Goal: Task Accomplishment & Management: Manage account settings

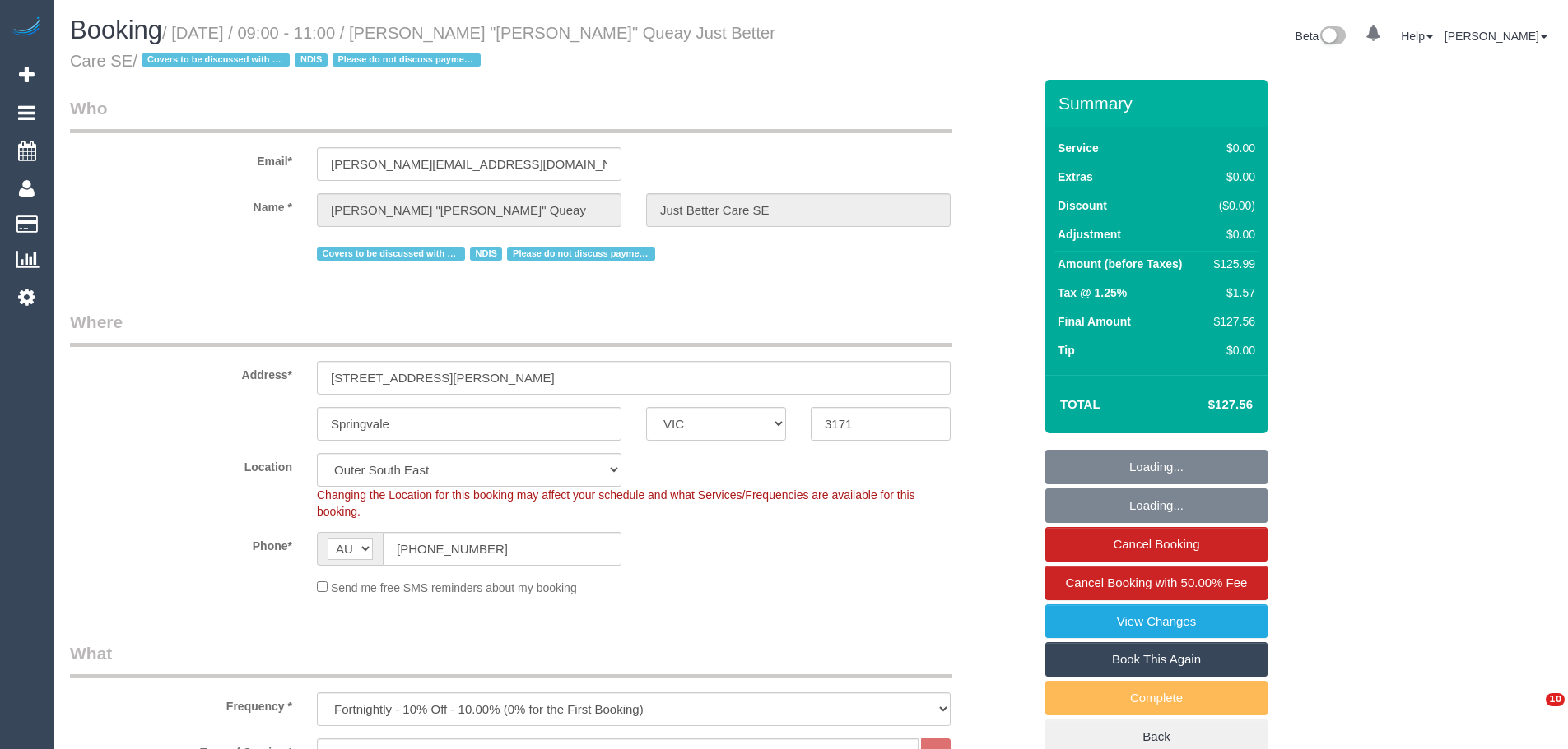
select select "VIC"
select select "120"
select select "number:28"
select select "number:14"
select select "number:18"
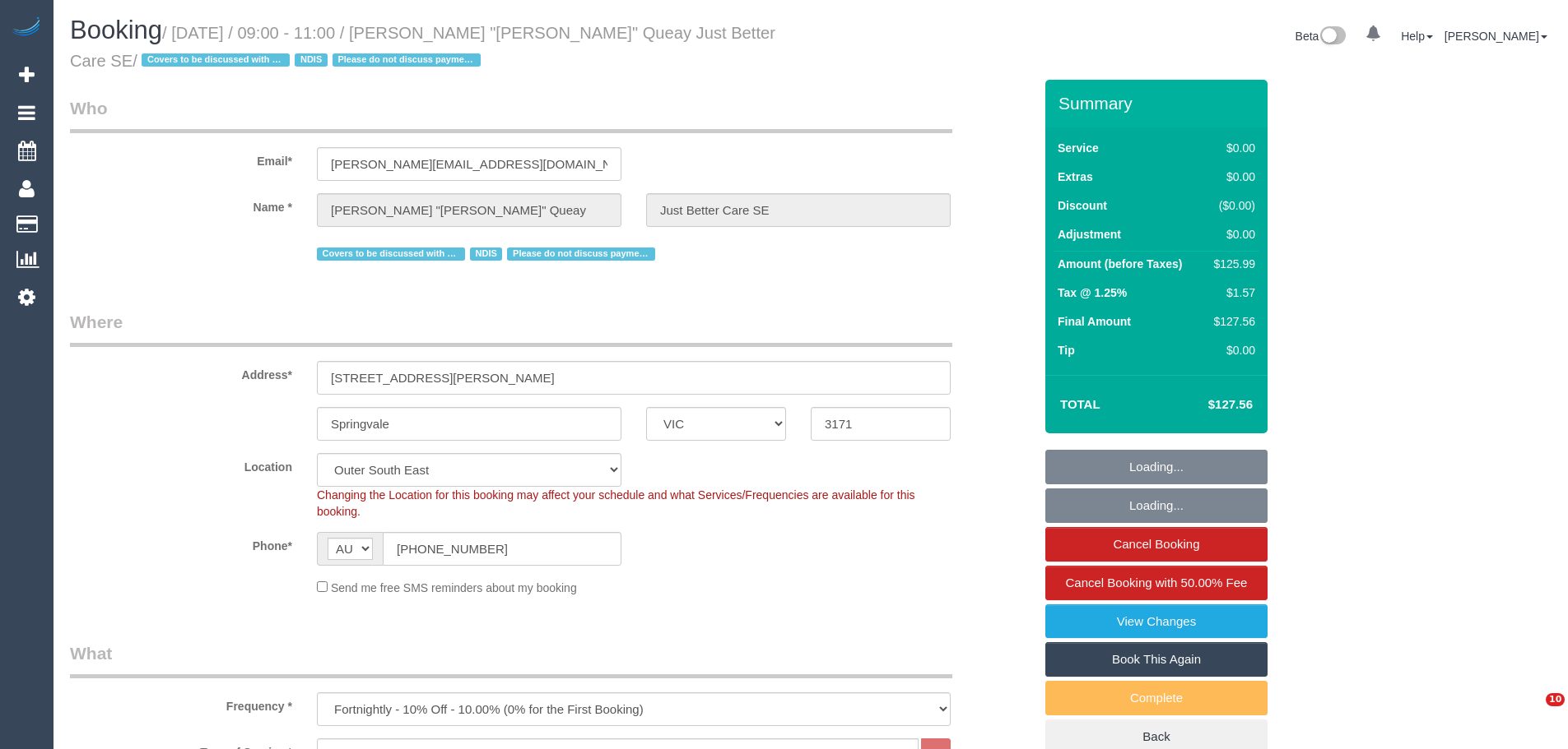
select select "number:25"
select select "number:35"
select select "number:13"
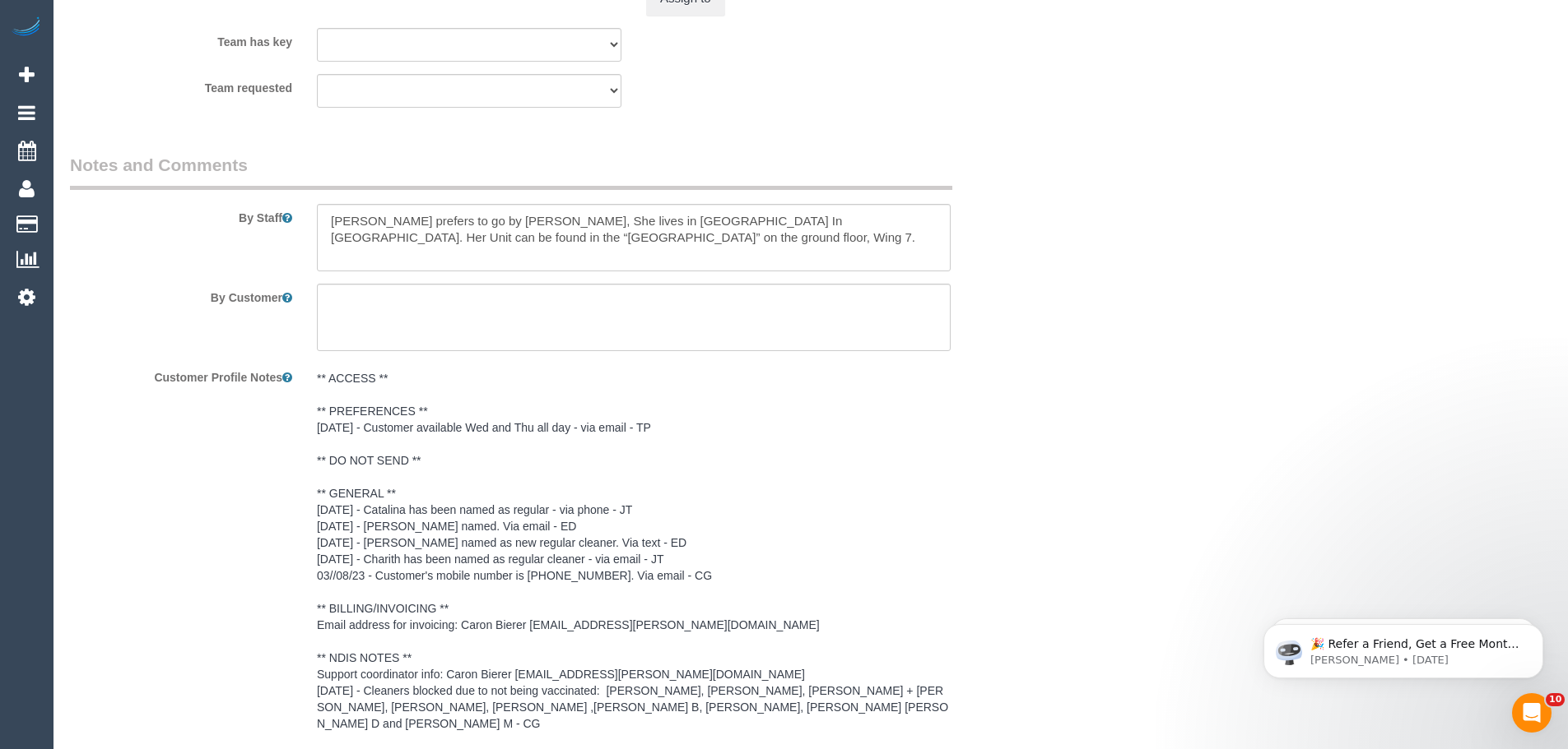
scroll to position [2349, 0]
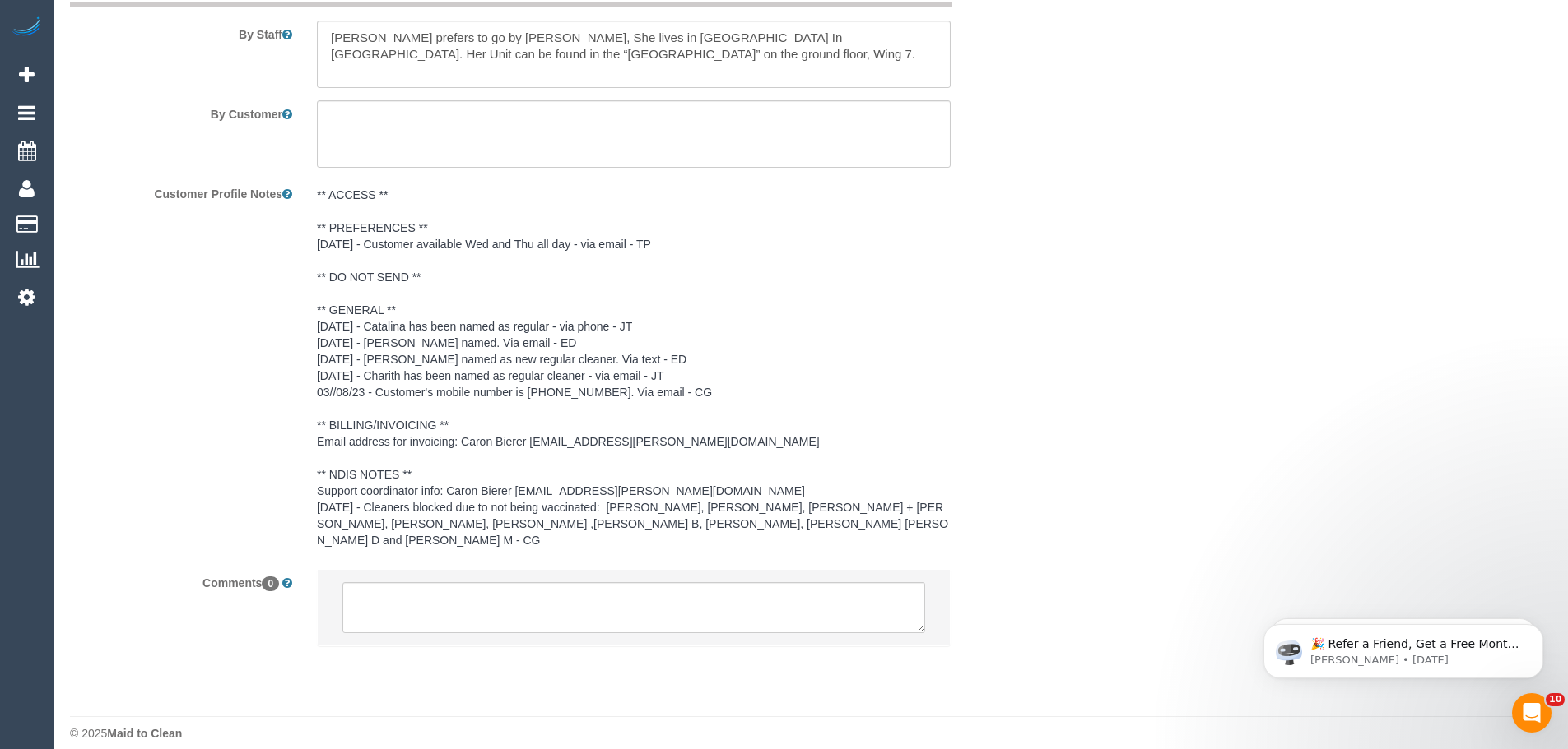
click at [556, 390] on pre "** ACCESS ** ** PREFERENCES ** 20/02/2025 - Customer available Wed and Thu all …" at bounding box center [633, 368] width 633 height 362
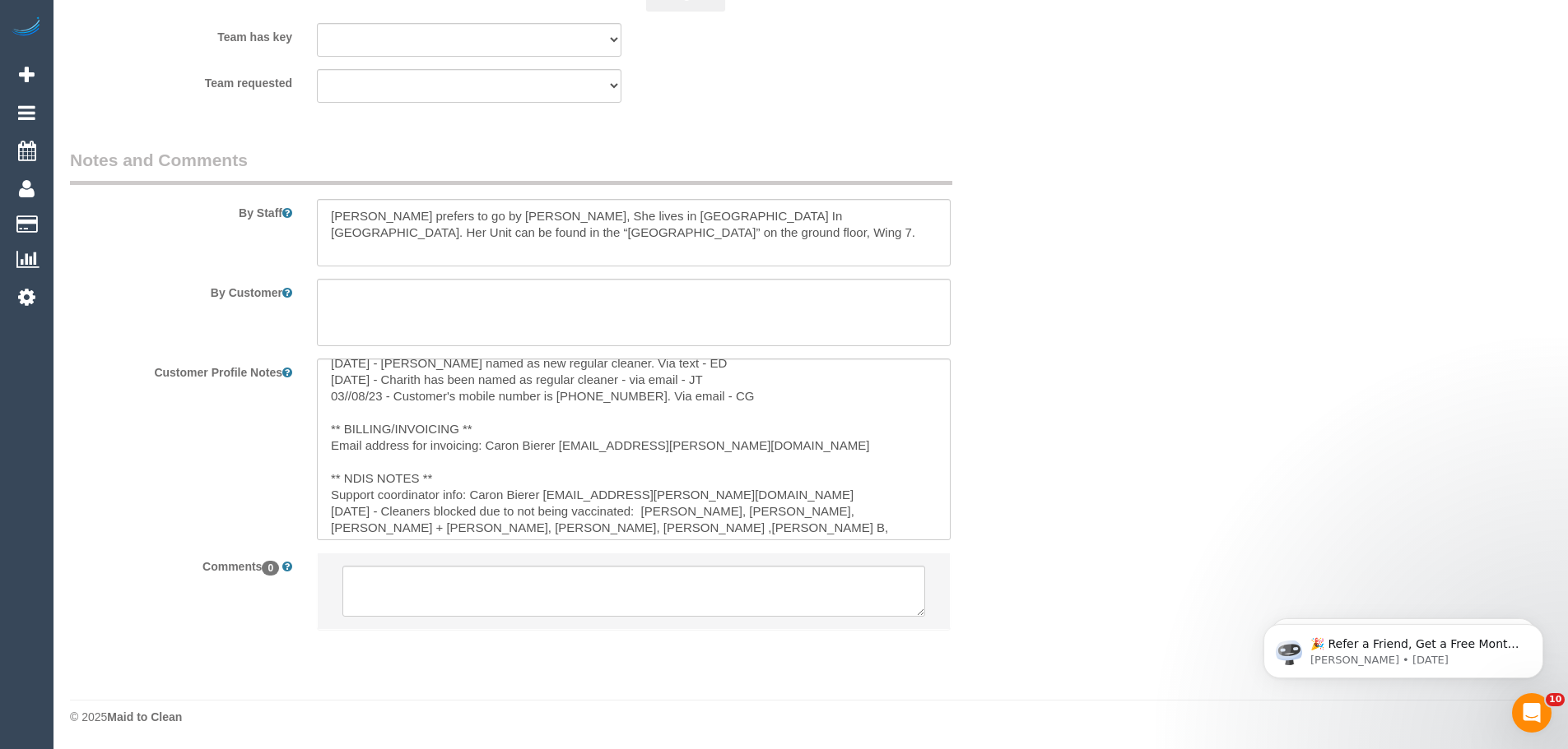
scroll to position [181, 0]
drag, startPoint x: 556, startPoint y: 391, endPoint x: 625, endPoint y: 389, distance: 69.0
click at [625, 389] on textarea "** ACCESS ** ** PREFERENCES ** 20/02/2025 - Customer available Wed and Thu all …" at bounding box center [633, 449] width 633 height 182
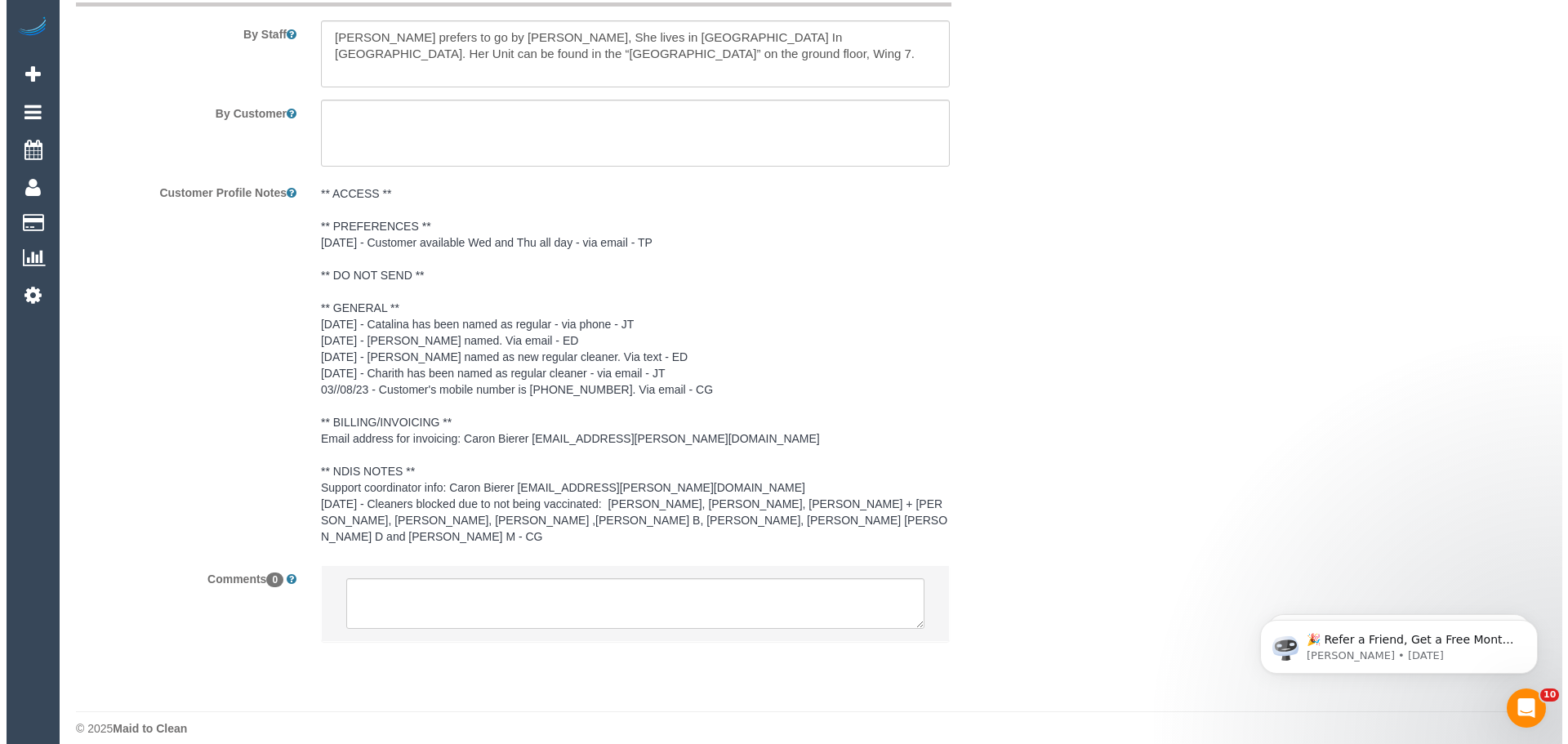
scroll to position [1843, 0]
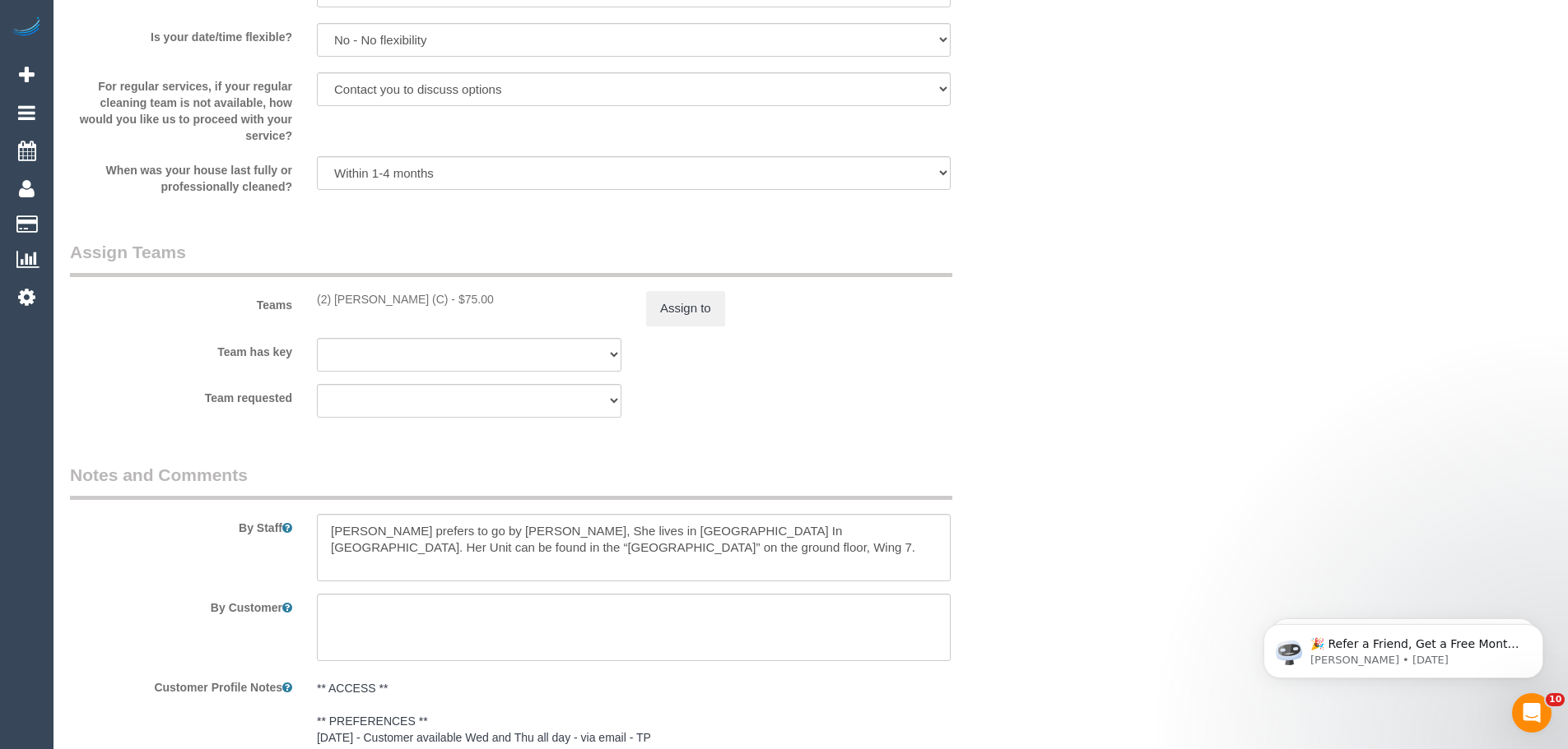
drag, startPoint x: 429, startPoint y: 299, endPoint x: 307, endPoint y: 300, distance: 122.0
click at [307, 300] on div "(2) [PERSON_NAME] (C) - $75.00" at bounding box center [469, 300] width 329 height 17
copy div "(2) [PERSON_NAME] (C)"
click at [717, 302] on button "Assign to" at bounding box center [685, 308] width 79 height 35
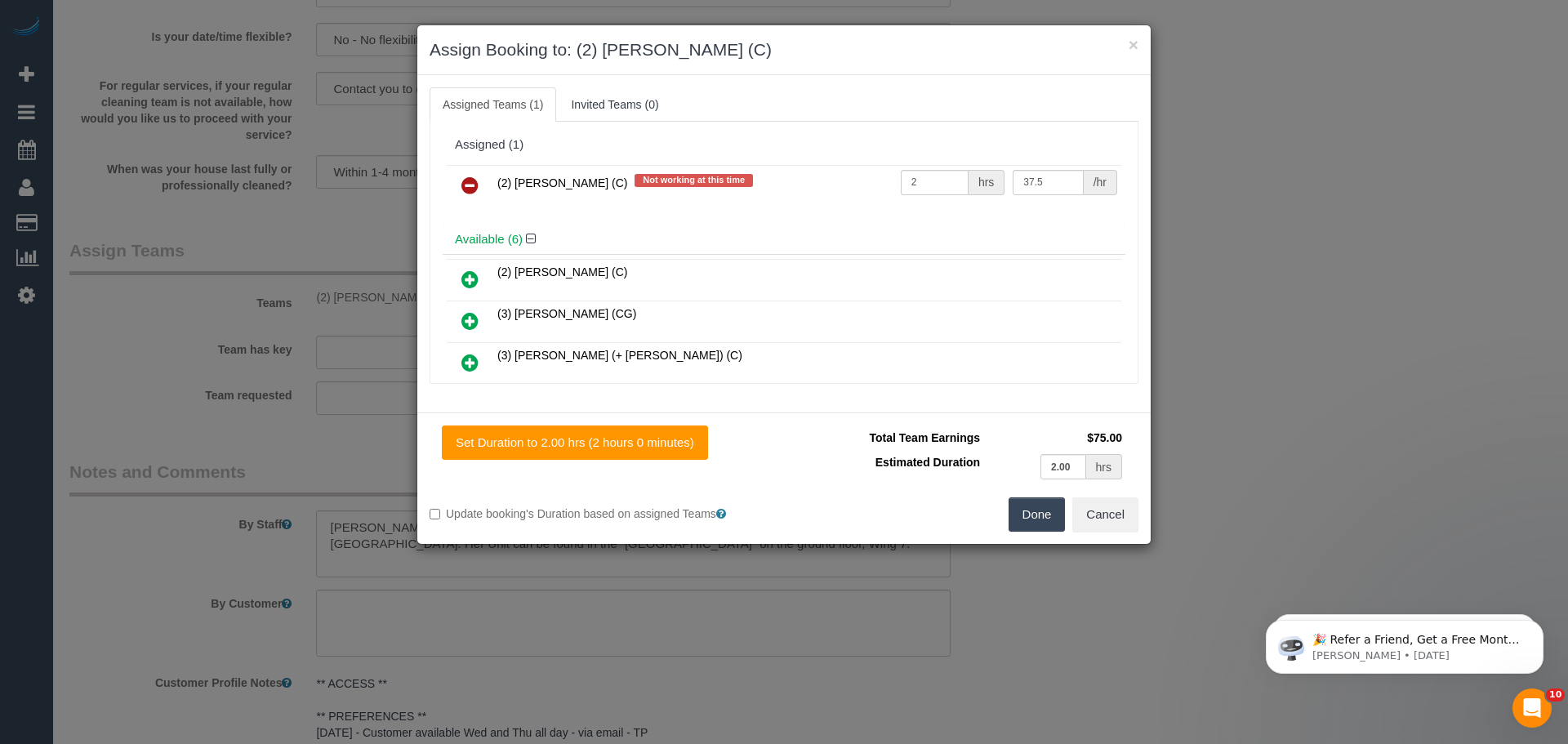
click at [463, 186] on icon at bounding box center [470, 185] width 18 height 19
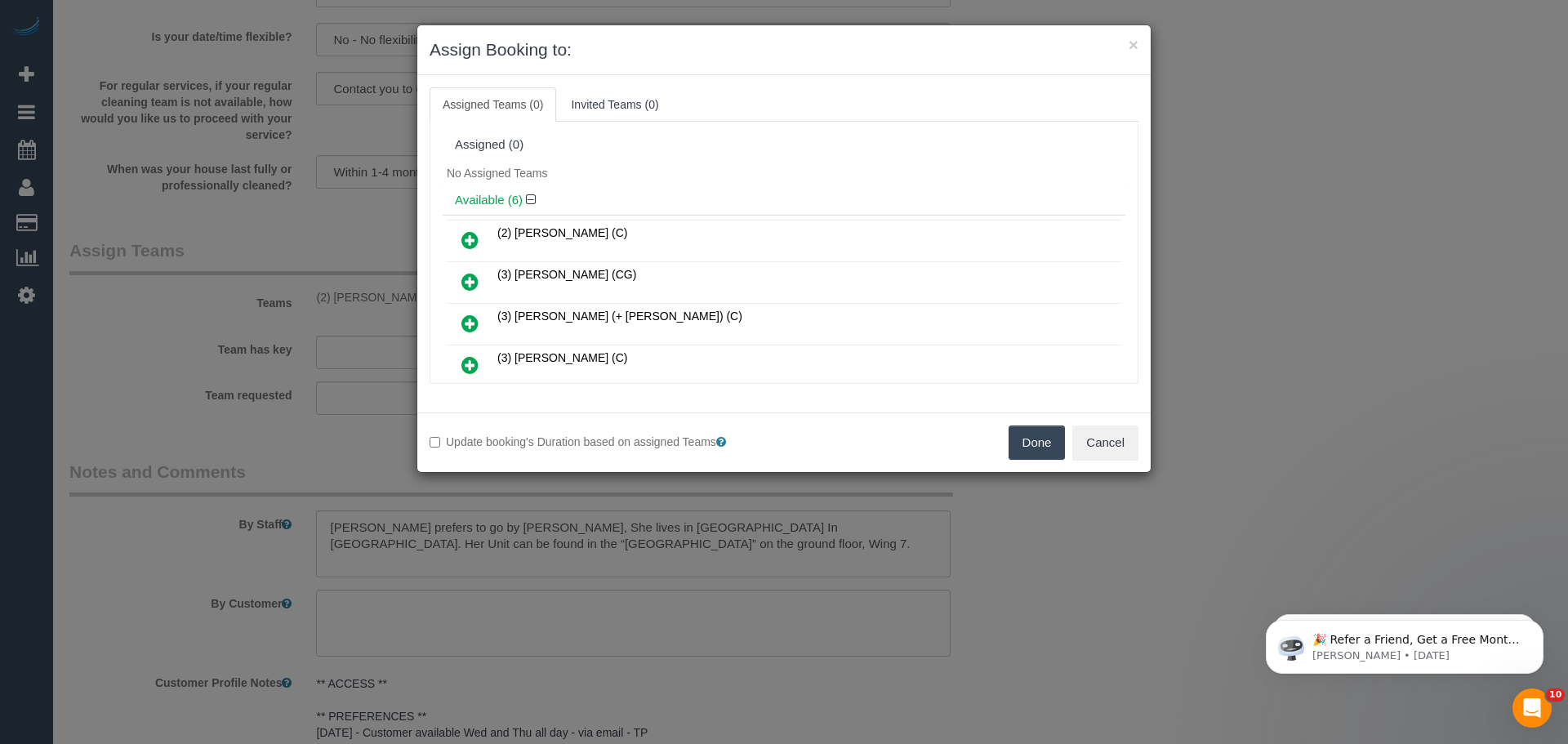
click at [1030, 445] on button "Done" at bounding box center [1037, 442] width 57 height 34
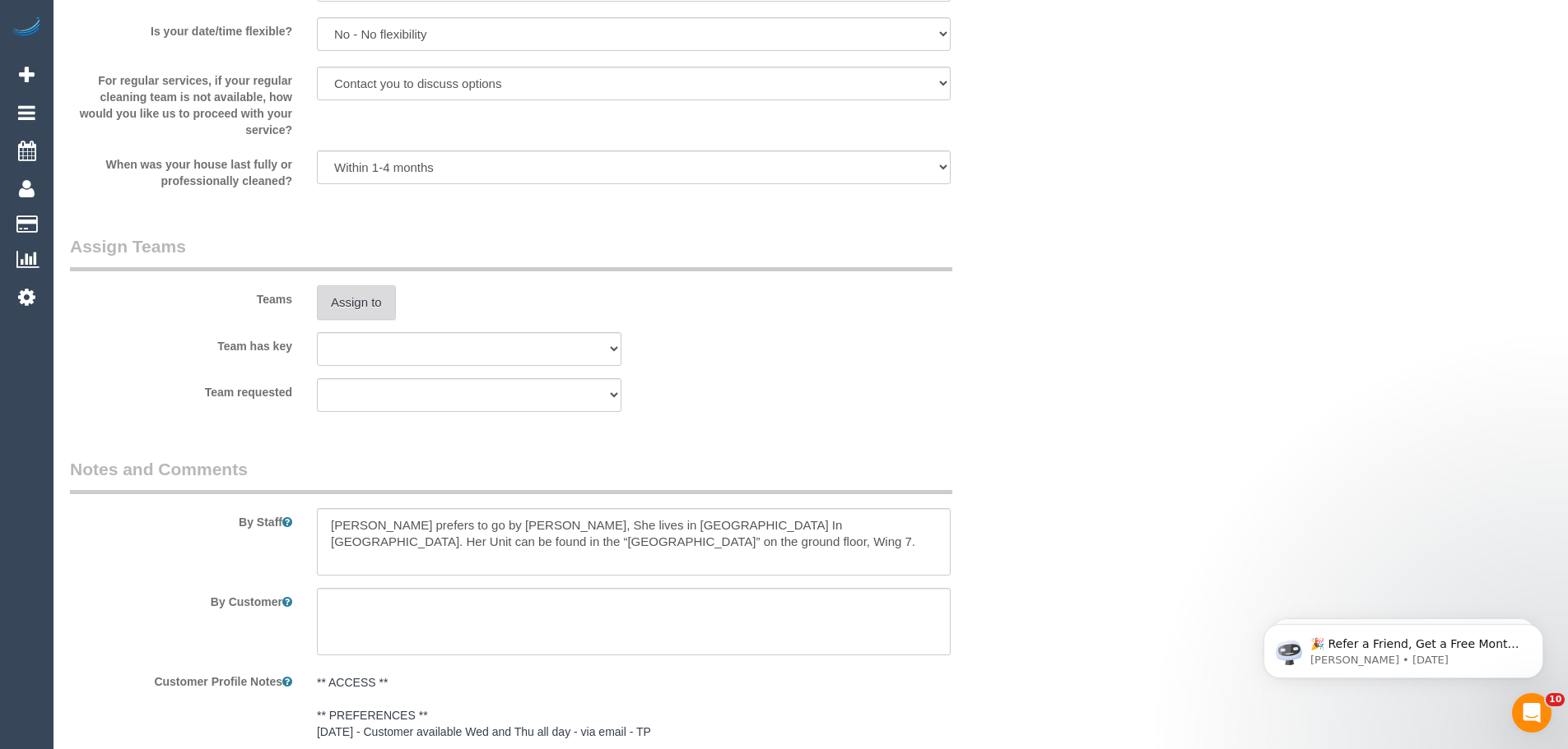
scroll to position [2349, 0]
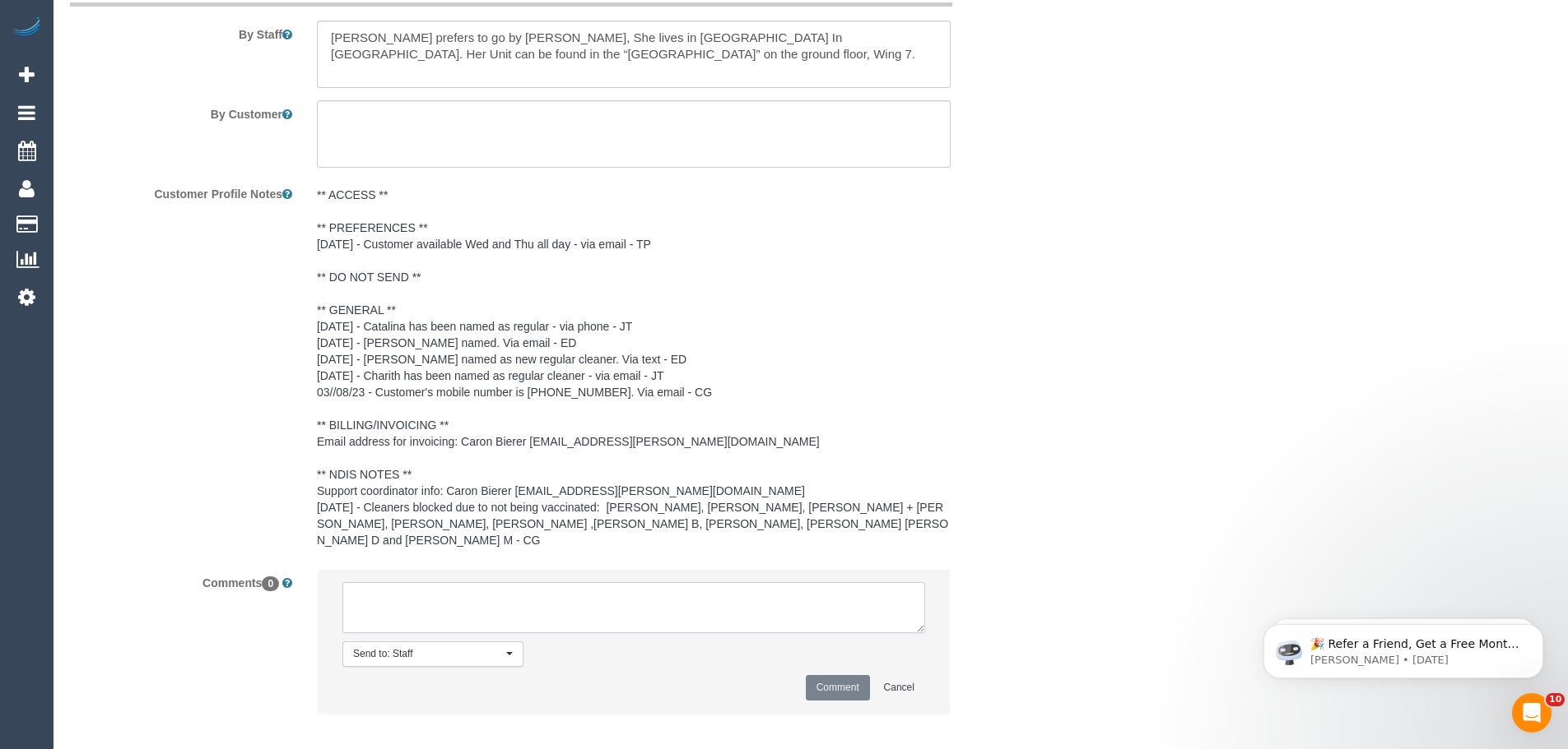
click at [520, 599] on textarea at bounding box center [634, 608] width 583 height 51
type textarea "/"
paste textarea "Cleaner(s) Unassigned: Reason Unassigned: Contact via: Which message sent: Addi…"
drag, startPoint x: 916, startPoint y: 613, endPoint x: 1108, endPoint y: 780, distance: 254.5
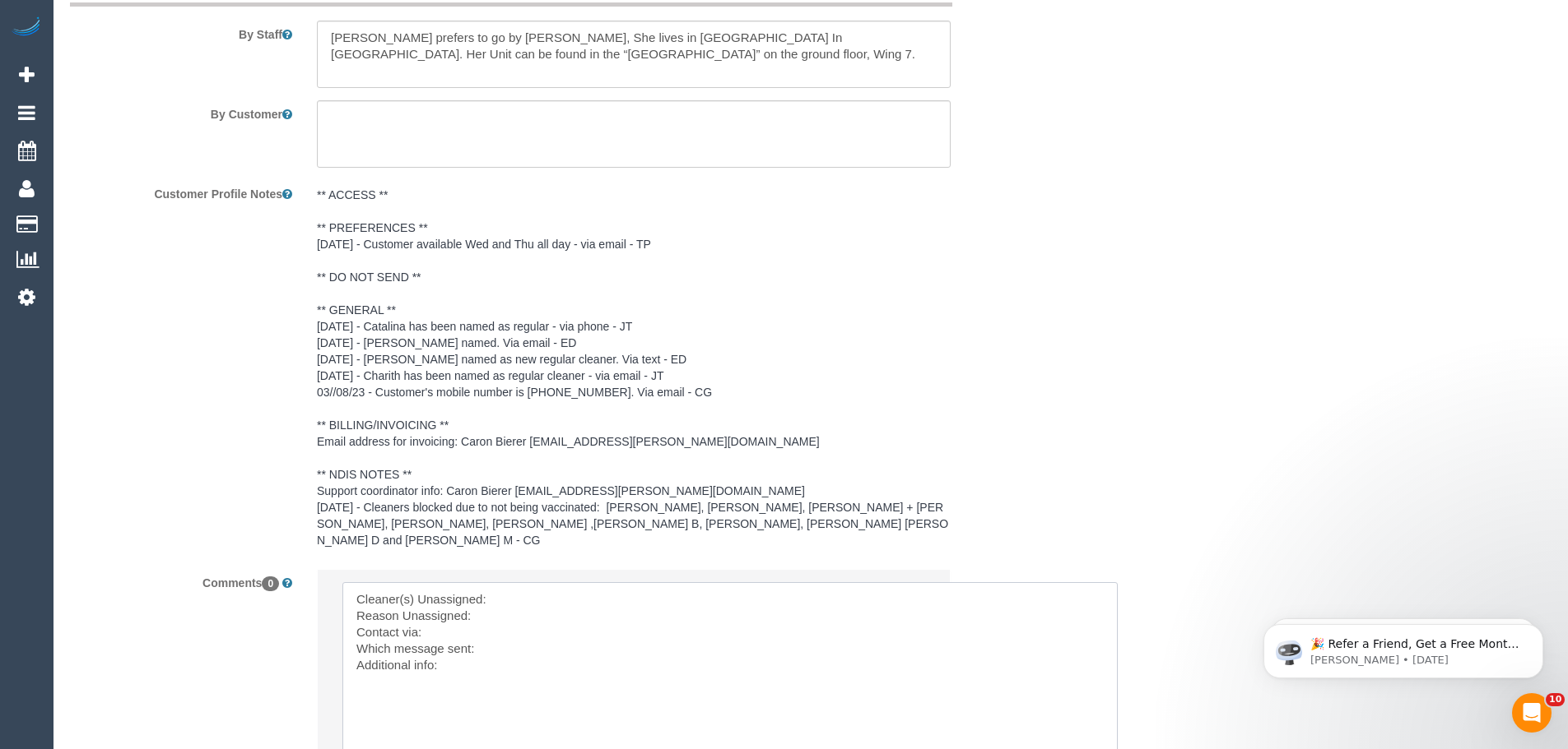
click at [532, 582] on textarea at bounding box center [730, 692] width 776 height 219
paste textarea "(2) [PERSON_NAME] (C)"
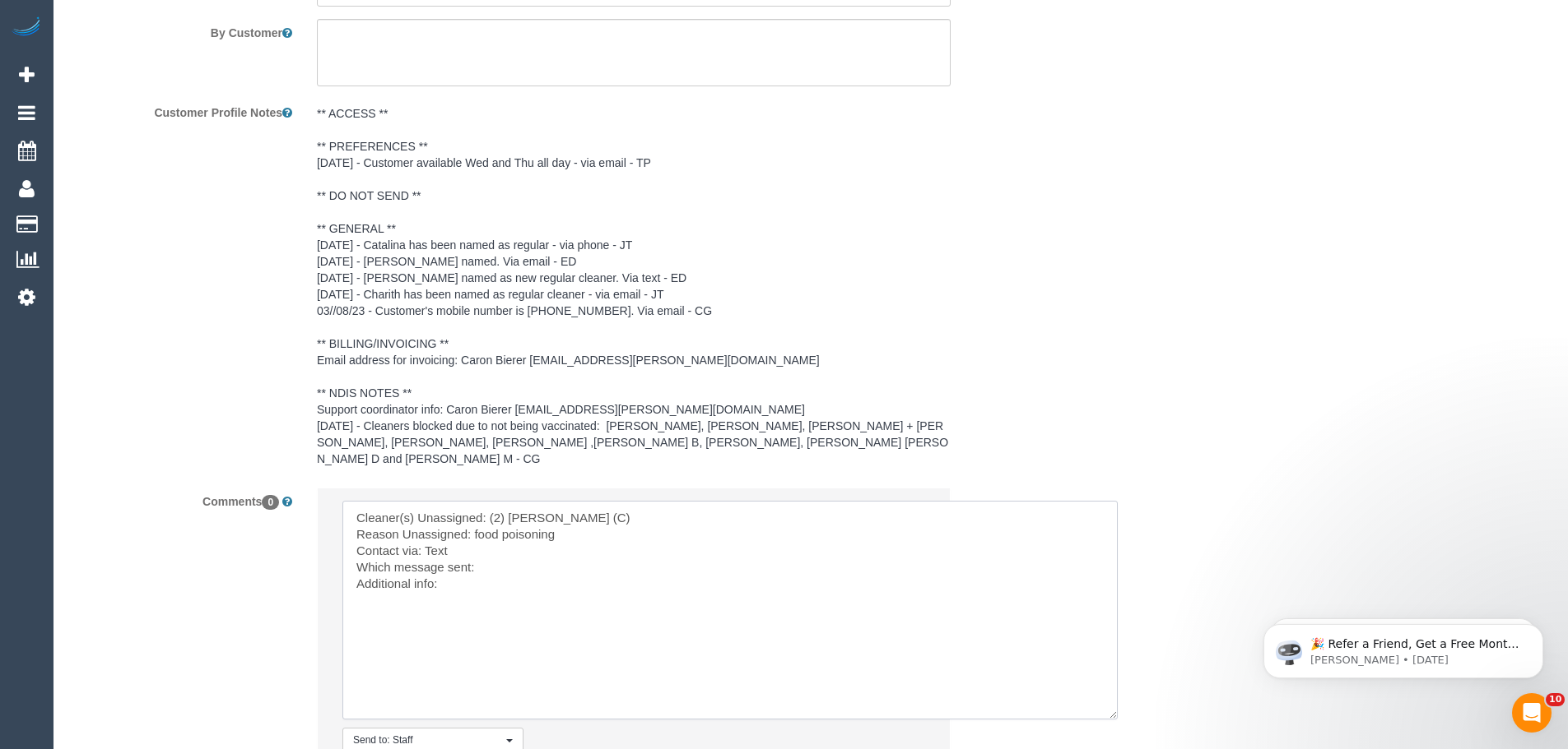
scroll to position [2431, 0]
click at [504, 555] on textarea at bounding box center [730, 609] width 776 height 219
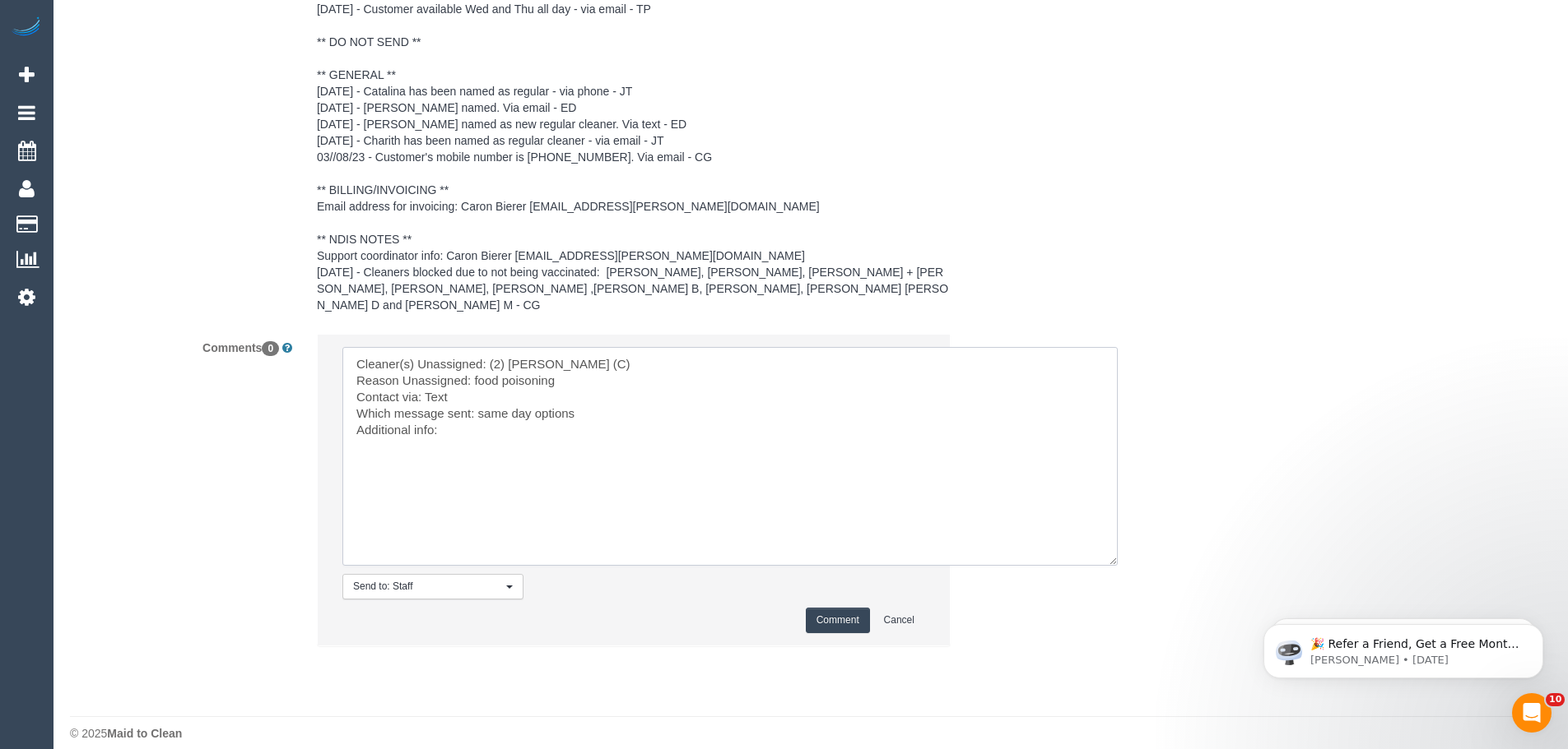
type textarea "Cleaner(s) Unassigned: (2) [PERSON_NAME] (C) Reason Unassigned: food poisoning …"
click at [840, 608] on button "Comment" at bounding box center [838, 620] width 64 height 25
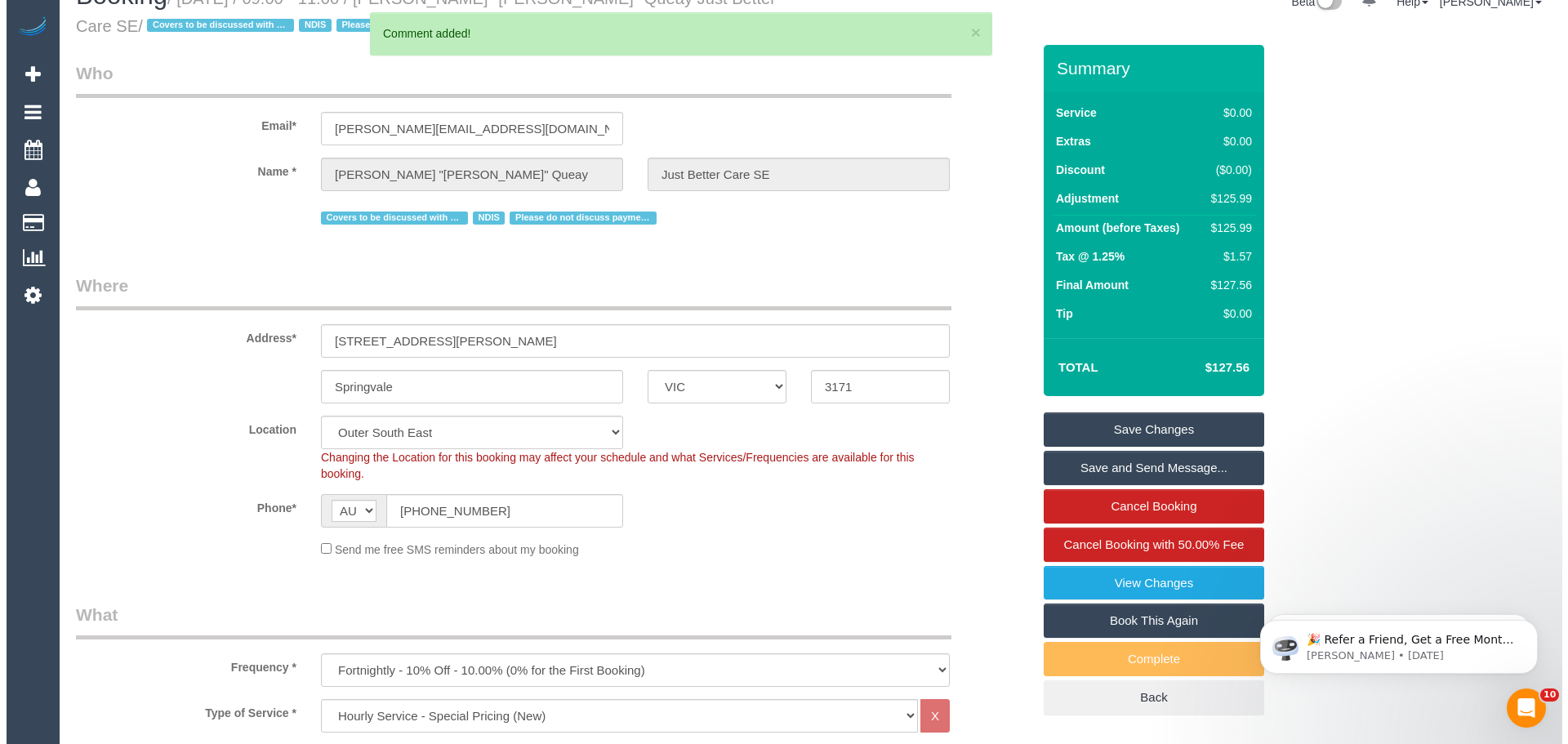
scroll to position [0, 0]
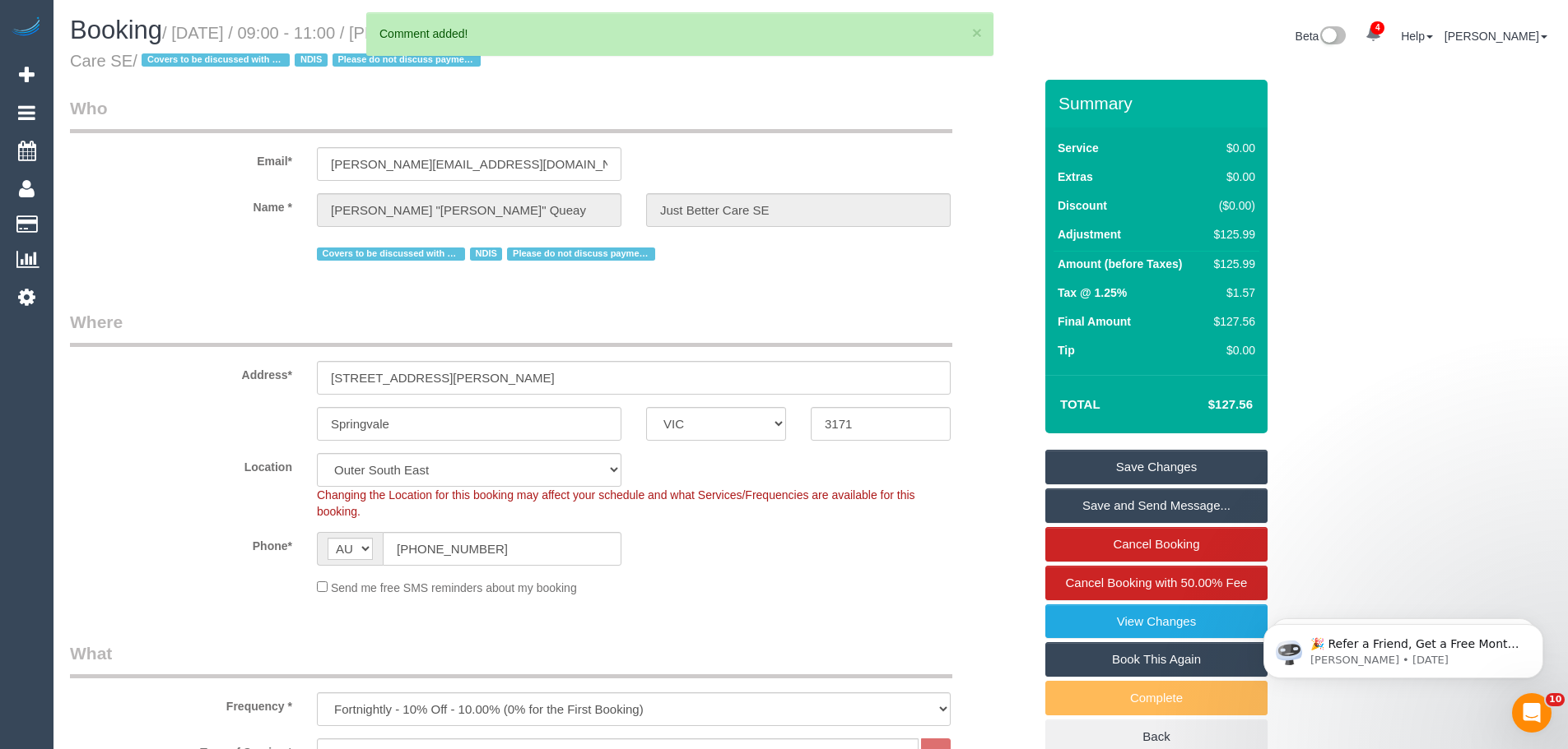
drag, startPoint x: 1213, startPoint y: 468, endPoint x: 1247, endPoint y: 456, distance: 36.1
click at [1213, 468] on link "Save Changes" at bounding box center [1156, 467] width 222 height 35
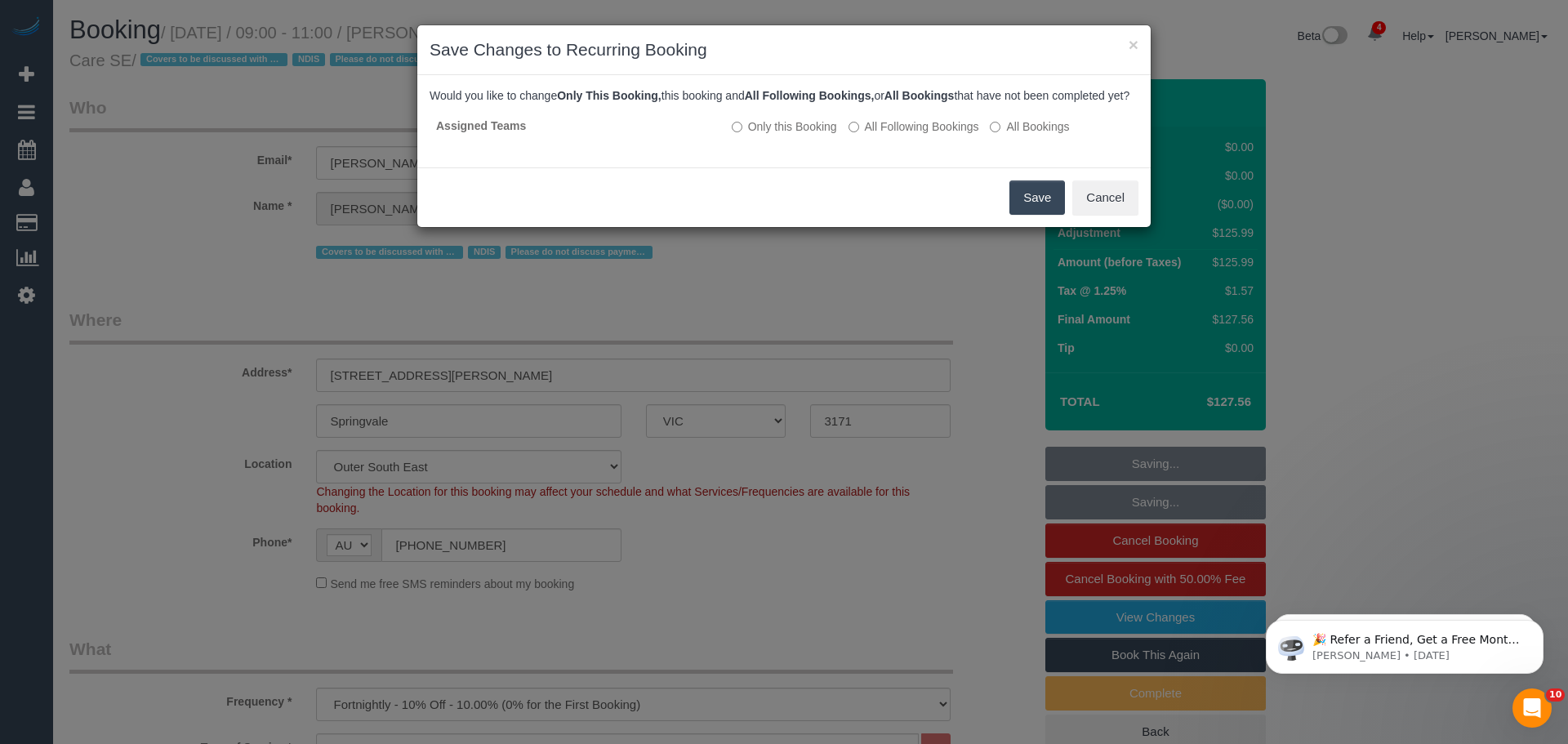
click at [1025, 215] on button "Save" at bounding box center [1037, 197] width 55 height 34
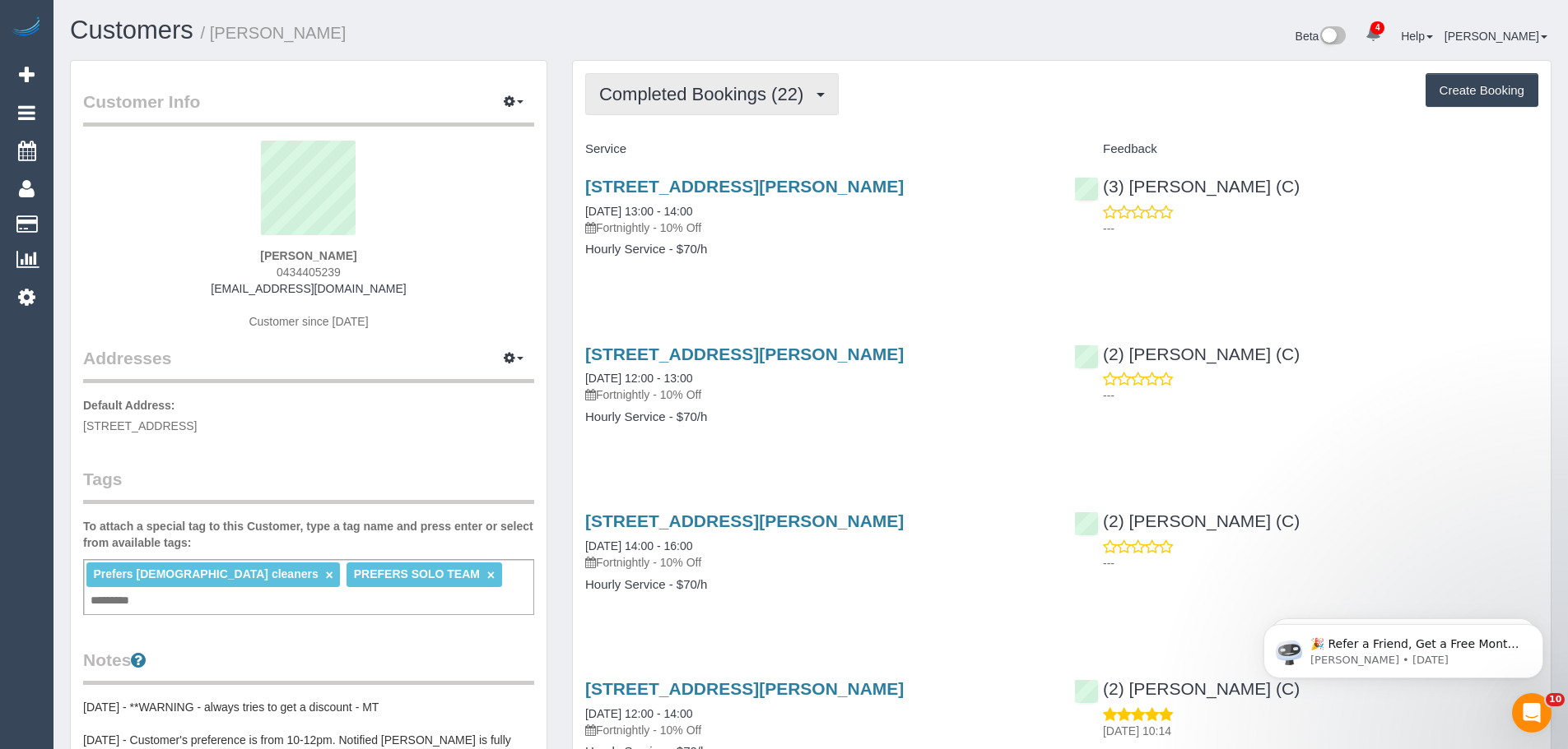
click at [787, 87] on span "Completed Bookings (22)" at bounding box center [705, 94] width 212 height 20
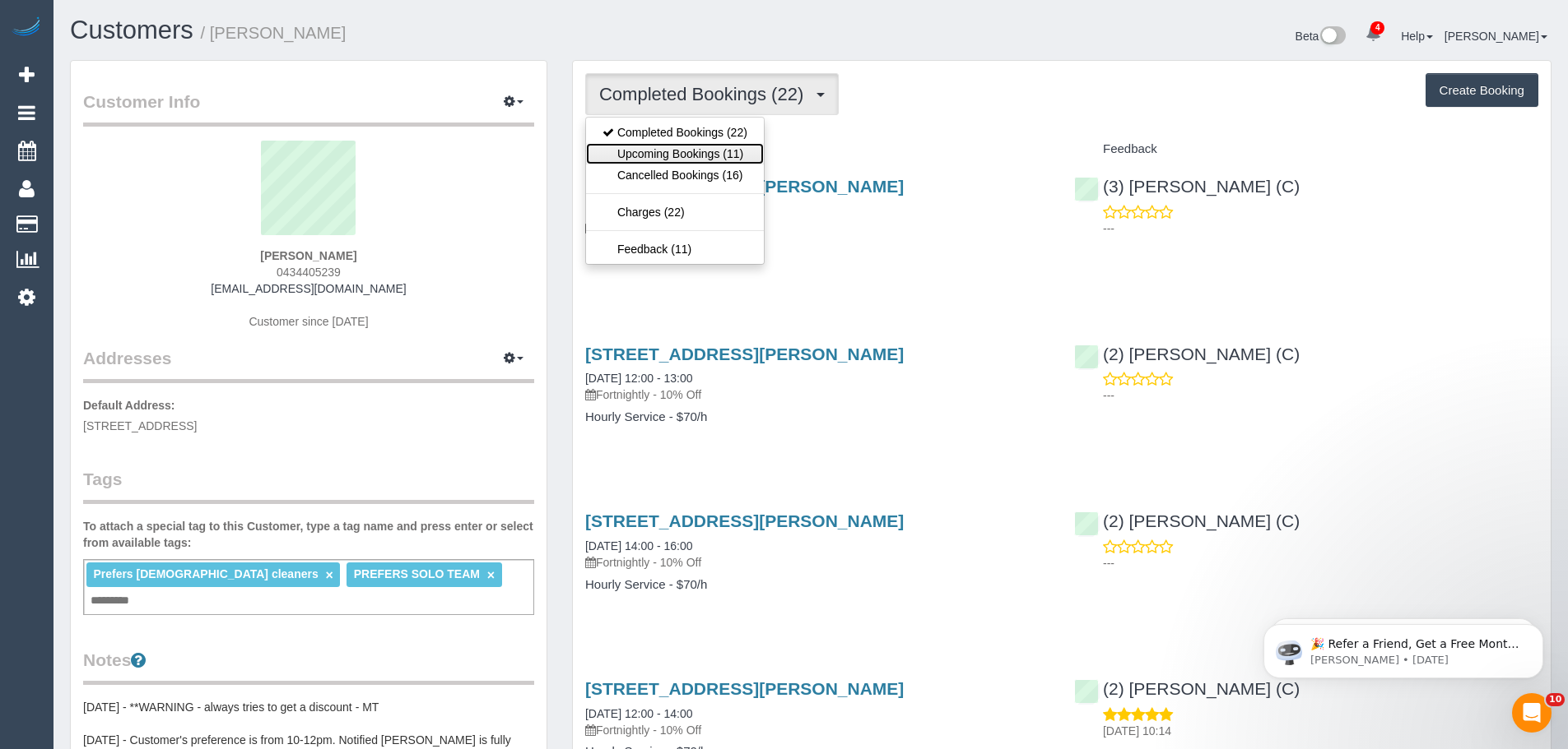
drag, startPoint x: 731, startPoint y: 155, endPoint x: 876, endPoint y: 69, distance: 168.6
click at [731, 155] on link "Upcoming Bookings (11)" at bounding box center [675, 153] width 178 height 21
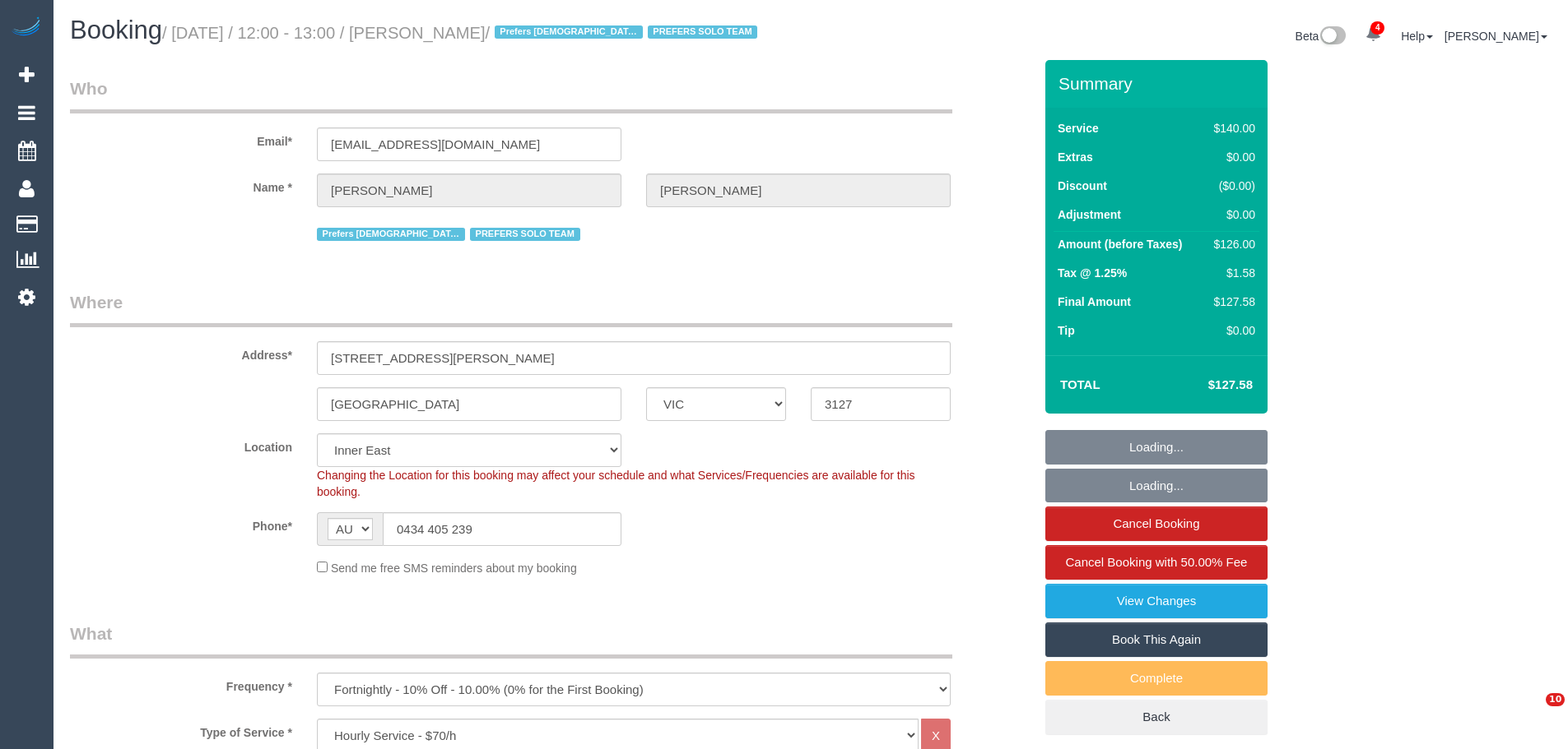
select select "VIC"
select select "number:28"
select select "number:14"
select select "number:19"
select select "number:25"
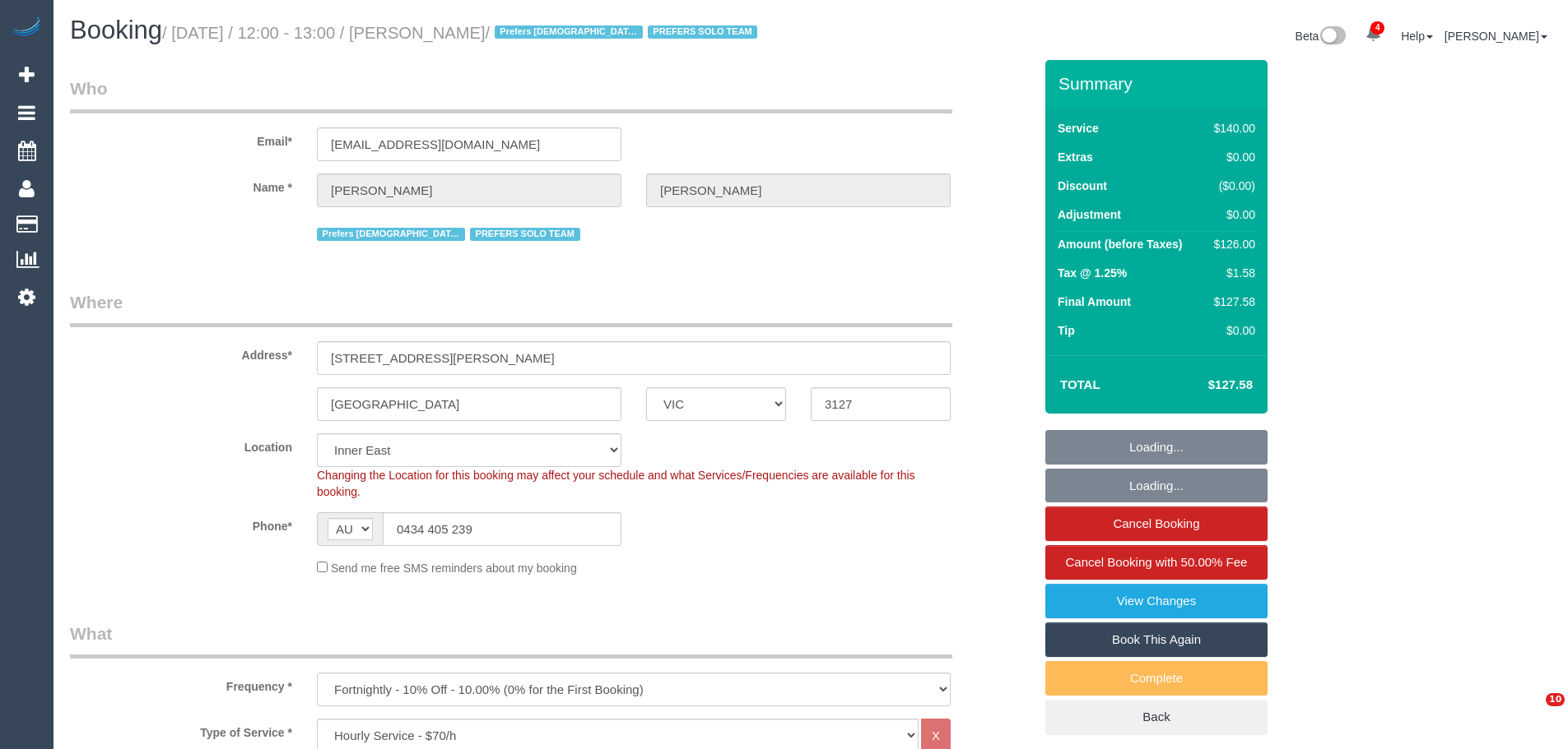
select select "number:35"
select select "number:11"
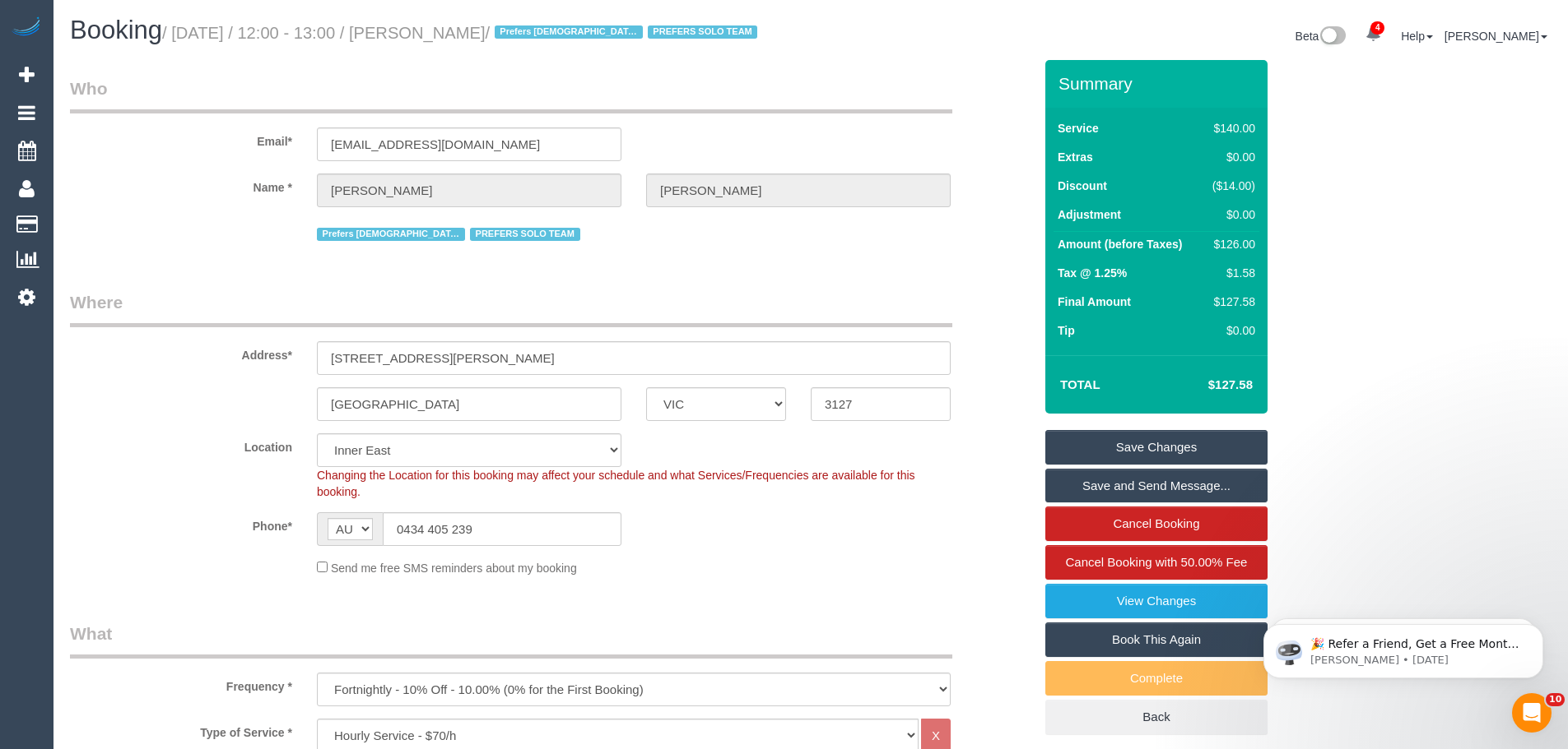
drag, startPoint x: 973, startPoint y: 191, endPoint x: 640, endPoint y: 274, distance: 343.2
click at [640, 258] on fieldset "Who Email* [EMAIL_ADDRESS][DOMAIN_NAME] Name * [GEOGRAPHIC_DATA][PERSON_NAME] P…" at bounding box center [551, 167] width 963 height 181
drag, startPoint x: 633, startPoint y: 343, endPoint x: 632, endPoint y: 353, distance: 10.0
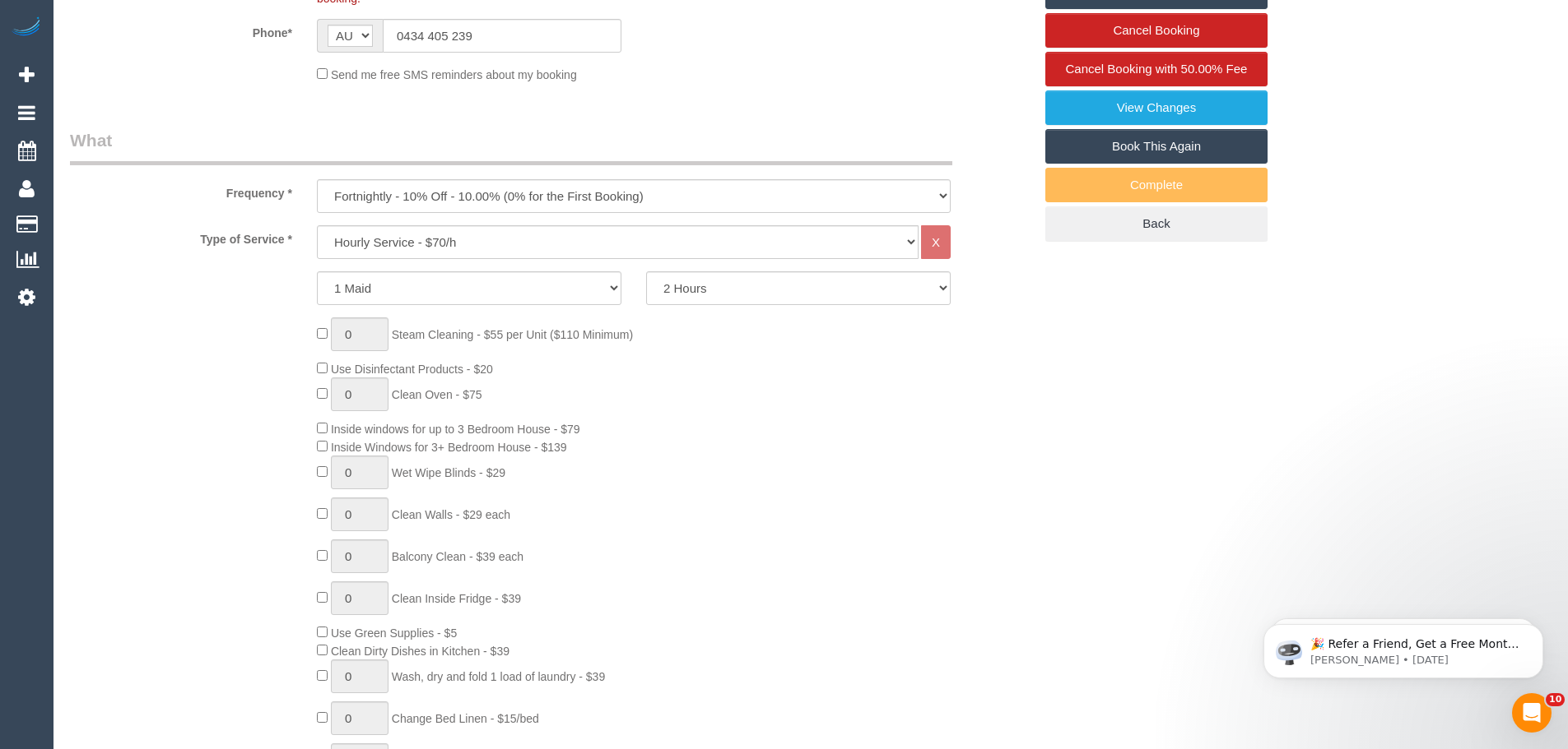
scroll to position [576, 0]
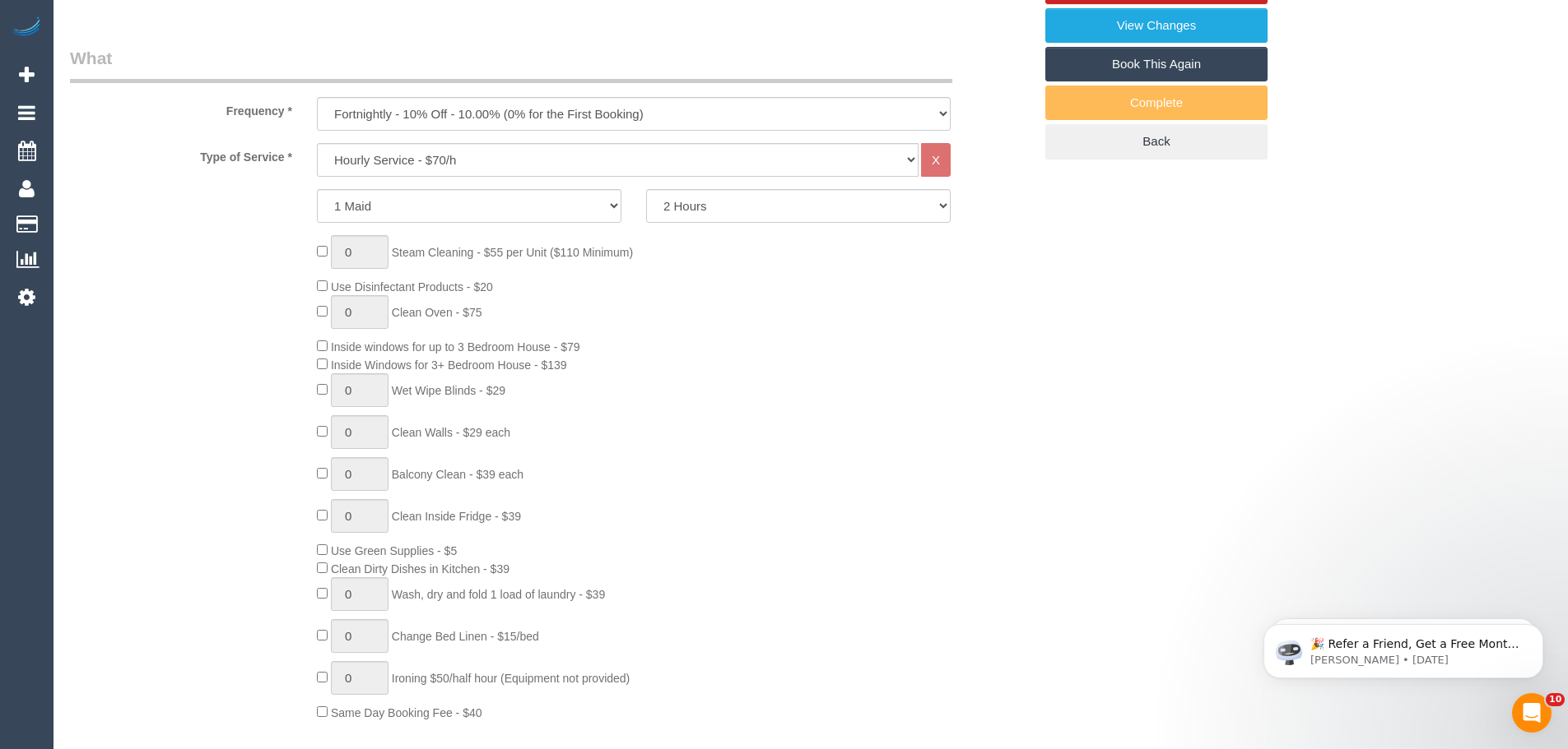
drag, startPoint x: 632, startPoint y: 353, endPoint x: 804, endPoint y: 284, distance: 185.3
click at [804, 283] on div "0 Steam Cleaning - $55 per Unit ($110 Minimum) Use Disinfectant Products - $20 …" at bounding box center [675, 478] width 740 height 486
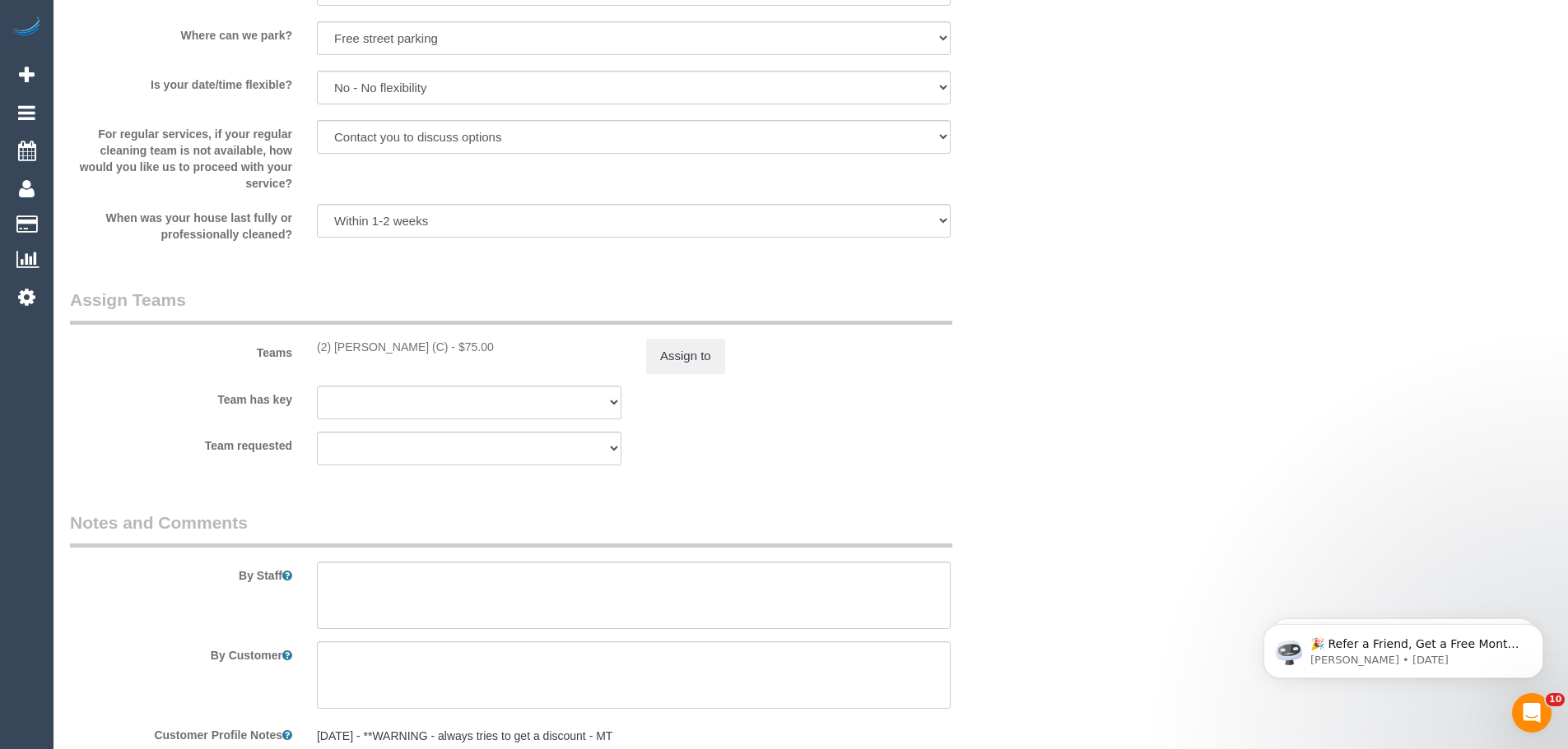
scroll to position [2303, 0]
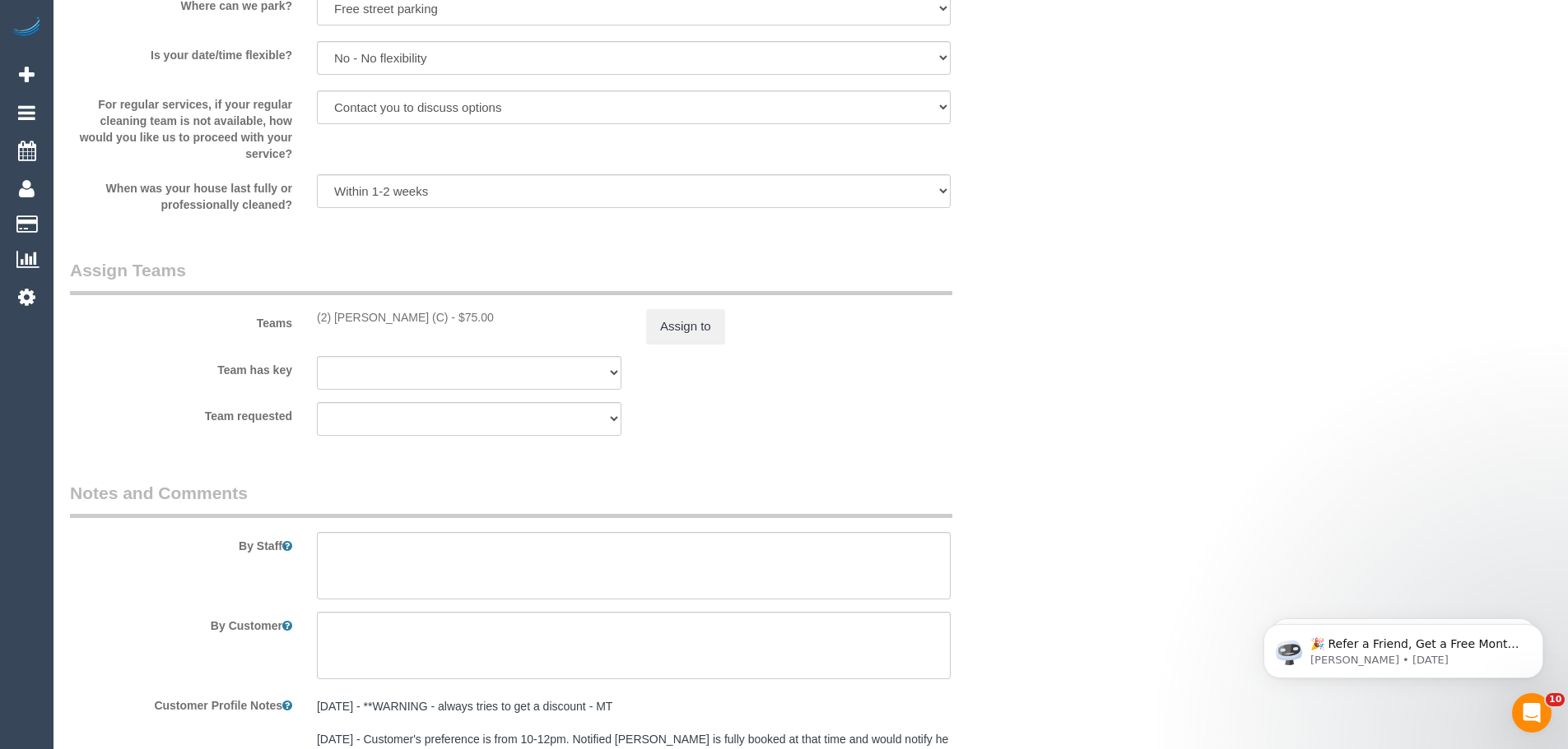
drag, startPoint x: 429, startPoint y: 335, endPoint x: 307, endPoint y: 338, distance: 122.0
click at [307, 326] on div "(2) [PERSON_NAME] (C) - $75.00" at bounding box center [469, 317] width 329 height 17
click at [655, 340] on button "Assign to" at bounding box center [685, 326] width 79 height 35
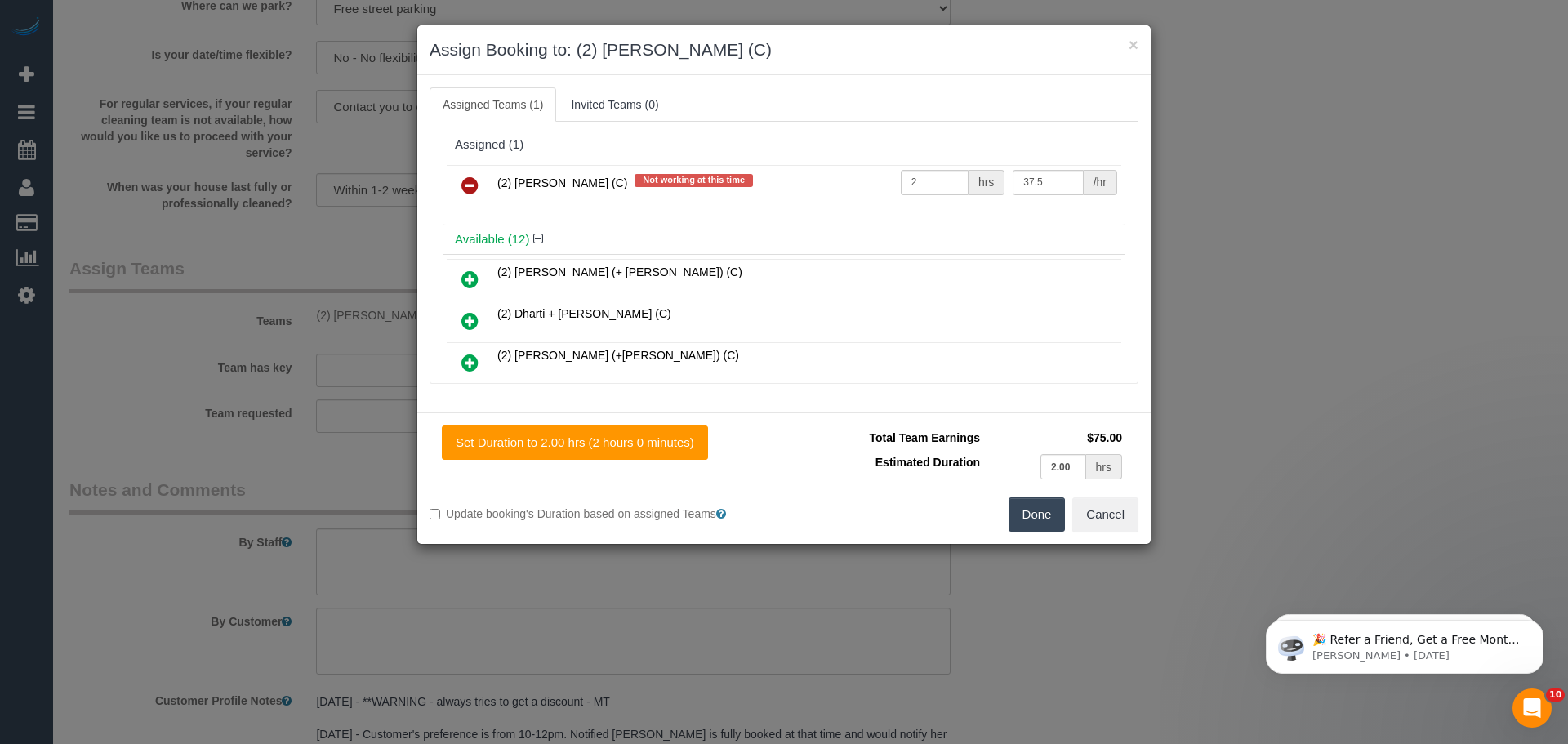
click at [473, 178] on icon at bounding box center [470, 185] width 18 height 19
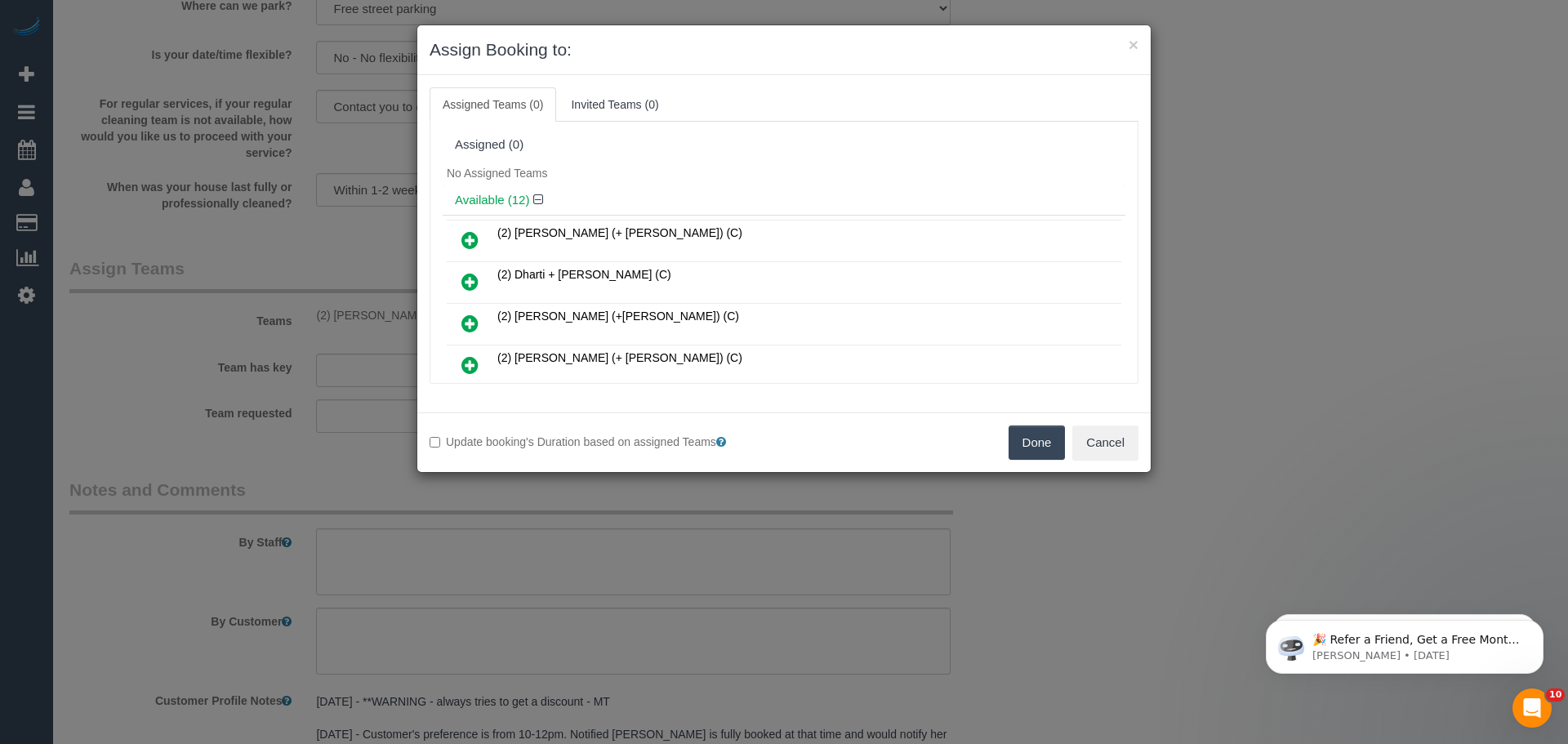
click at [1059, 450] on button "Done" at bounding box center [1037, 442] width 57 height 34
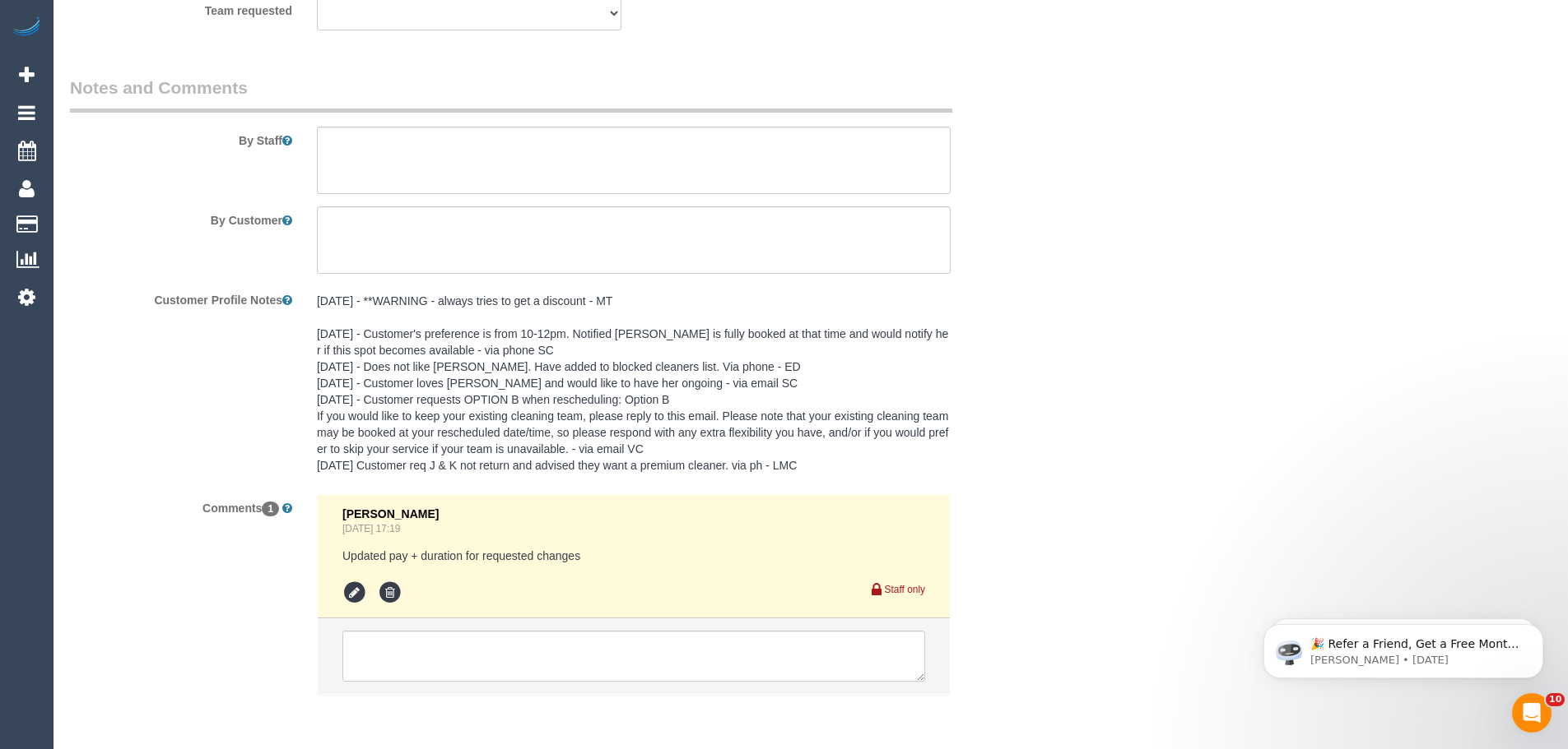
scroll to position [2793, 0]
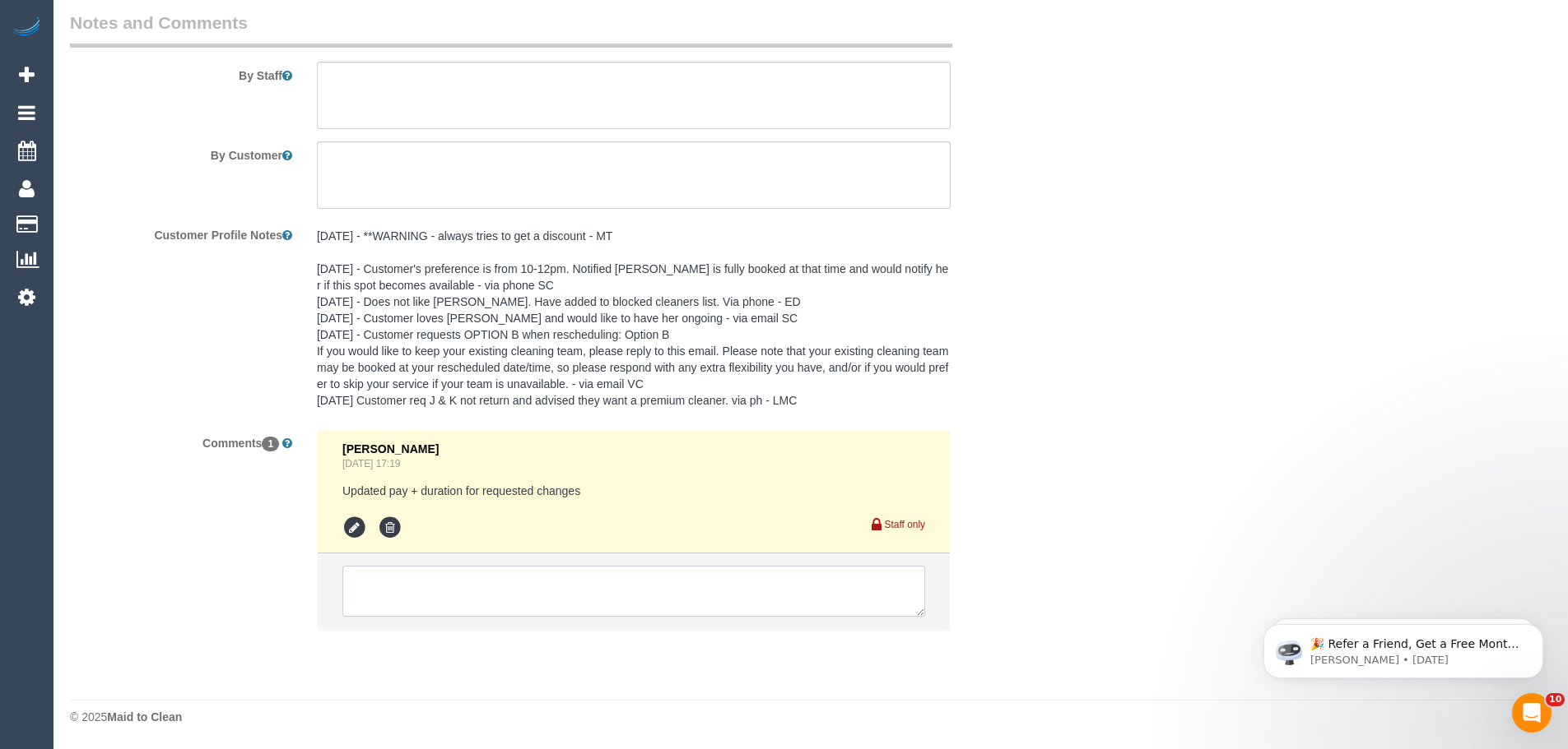
click at [464, 614] on textarea at bounding box center [634, 591] width 583 height 51
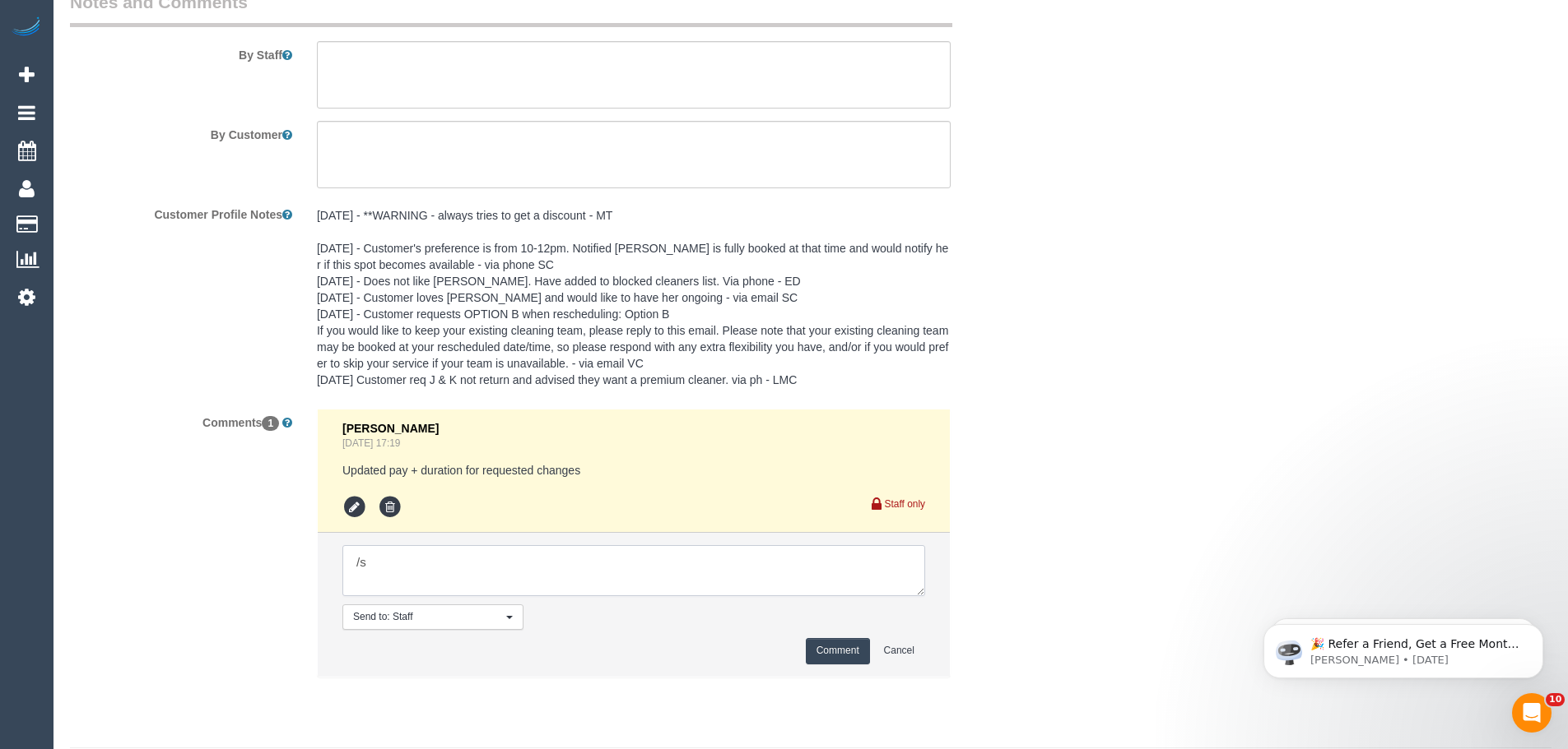
type textarea "/"
paste textarea "Cleaner(s) Unassigned: Reason Unassigned: Contact via: Which message sent: Addi…"
drag, startPoint x: 918, startPoint y: 608, endPoint x: 1143, endPoint y: 724, distance: 253.1
click at [925, 596] on textarea at bounding box center [634, 571] width 583 height 51
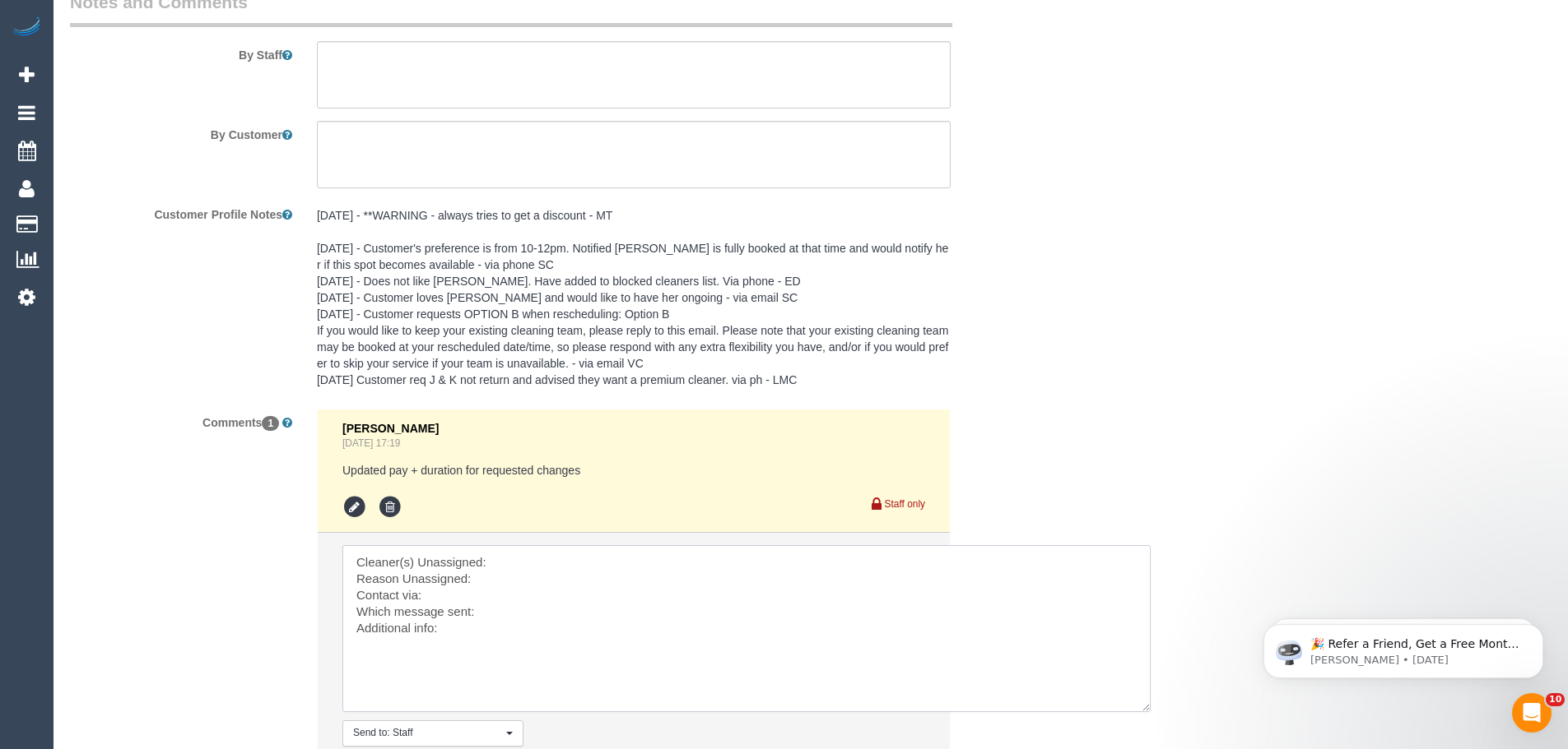
click at [622, 574] on textarea at bounding box center [747, 629] width 808 height 167
paste textarea "(2) [PERSON_NAME] (C)"
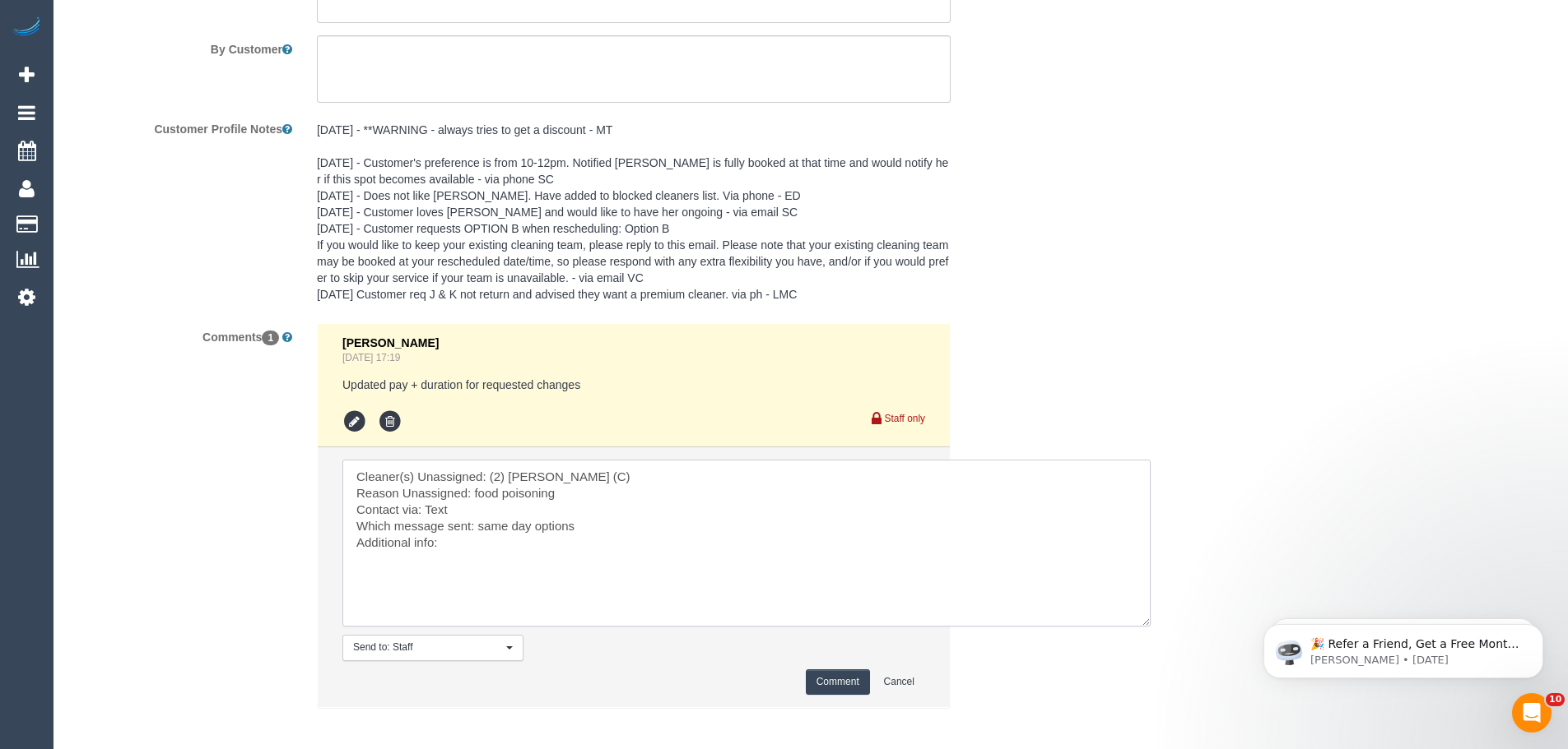
scroll to position [2958, 0]
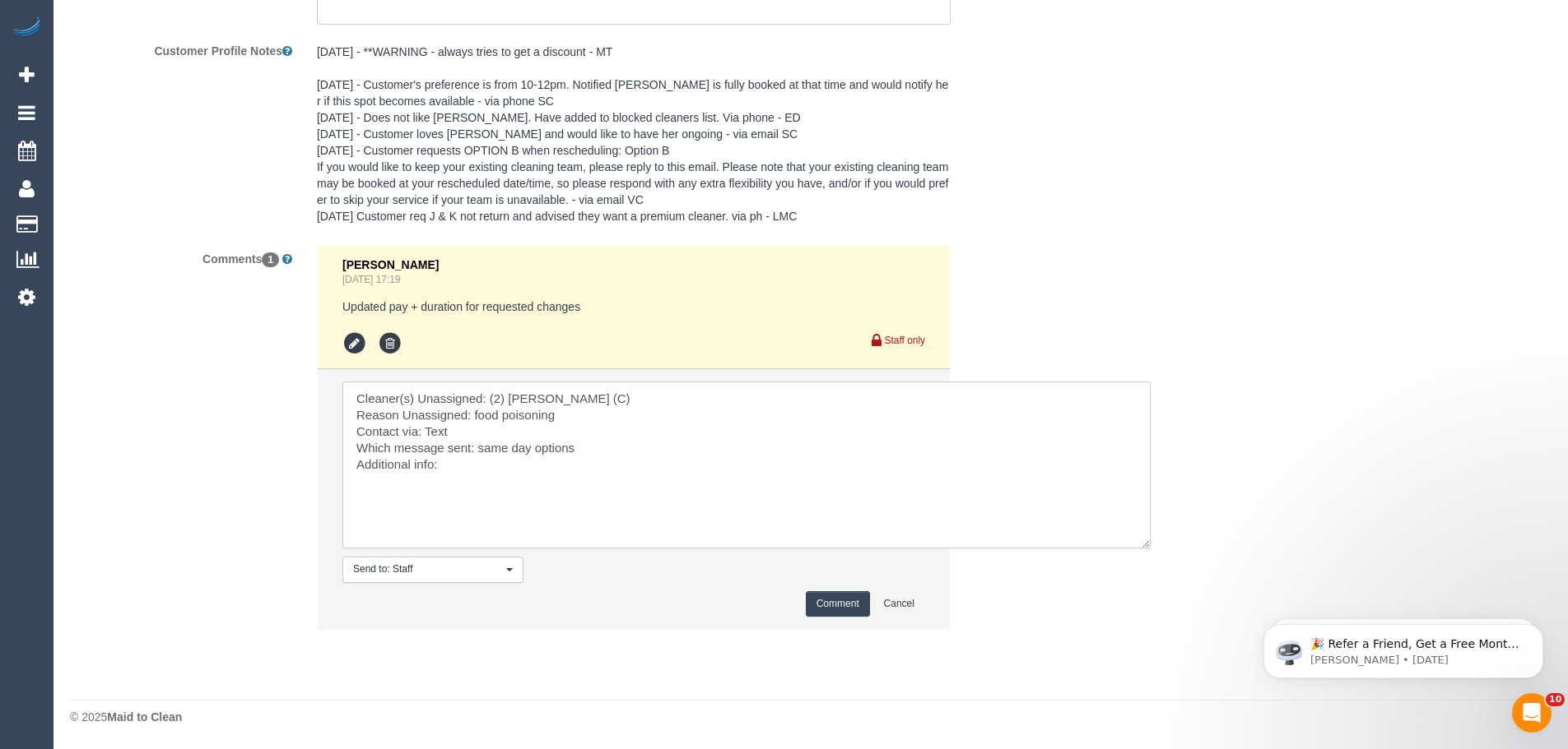
type textarea "Cleaner(s) Unassigned: (2) [PERSON_NAME] (C) Reason Unassigned: food poisoning …"
click at [818, 617] on button "Comment" at bounding box center [838, 604] width 64 height 25
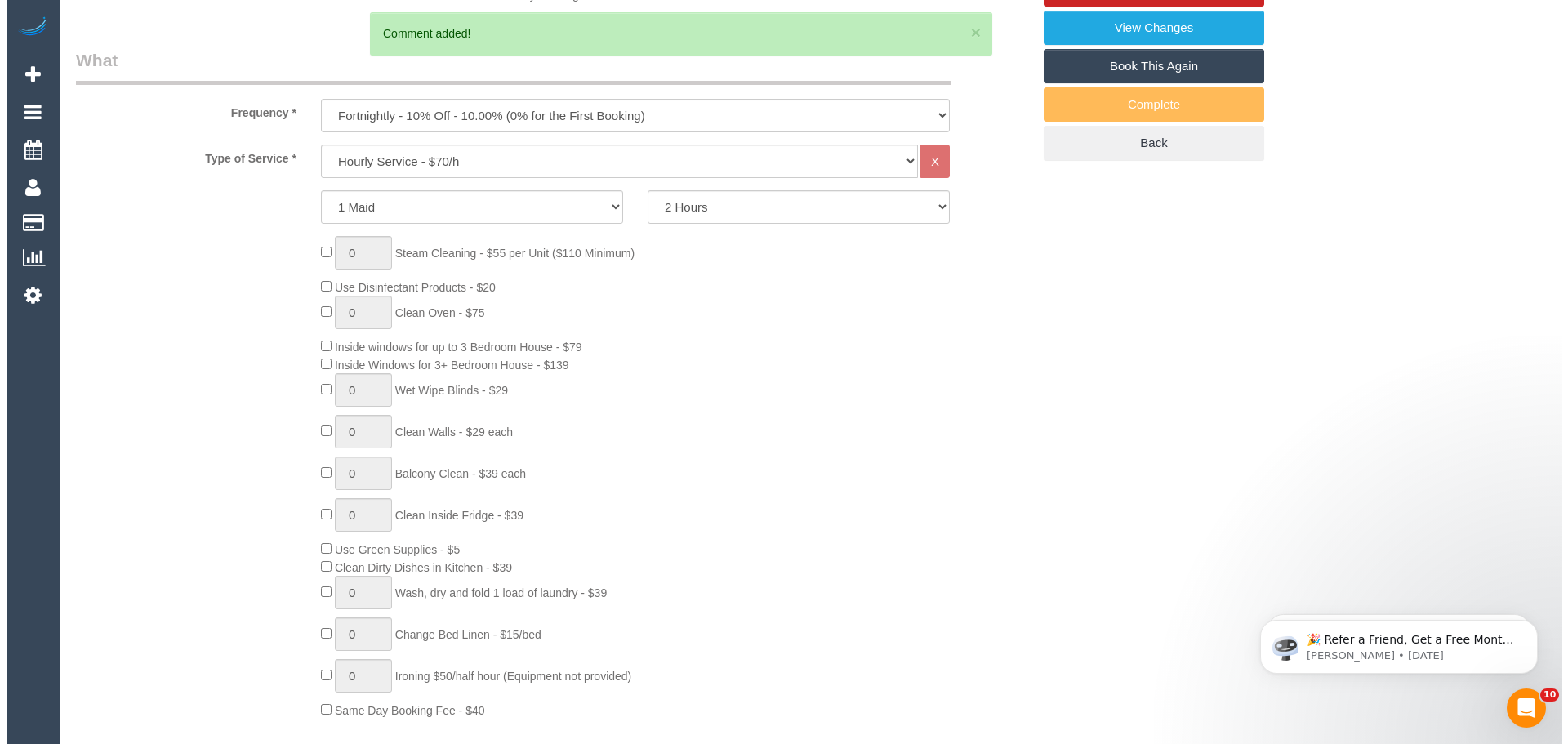
scroll to position [0, 0]
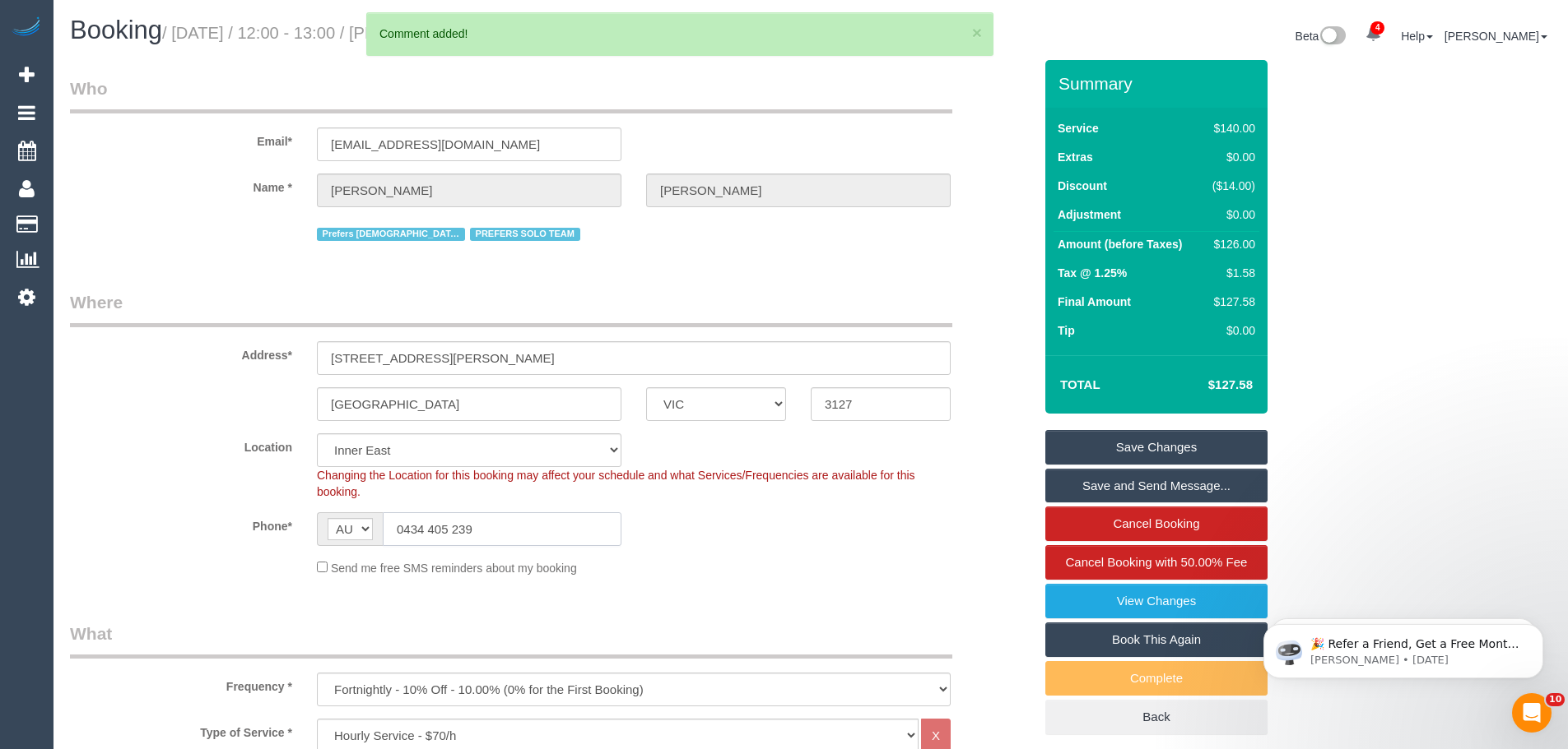
drag, startPoint x: 550, startPoint y: 544, endPoint x: 22, endPoint y: 586, distance: 529.7
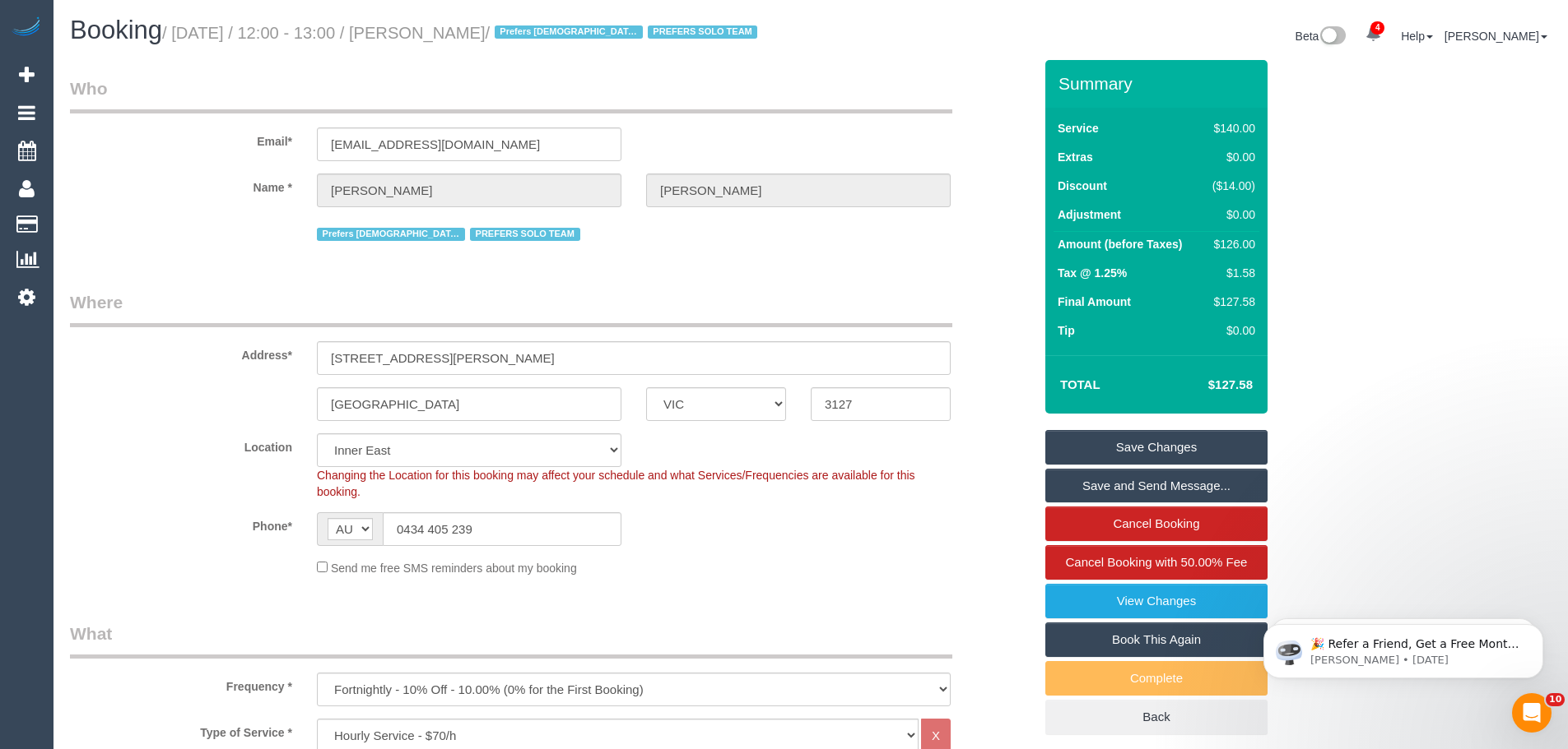
click at [1107, 456] on link "Save Changes" at bounding box center [1156, 447] width 222 height 35
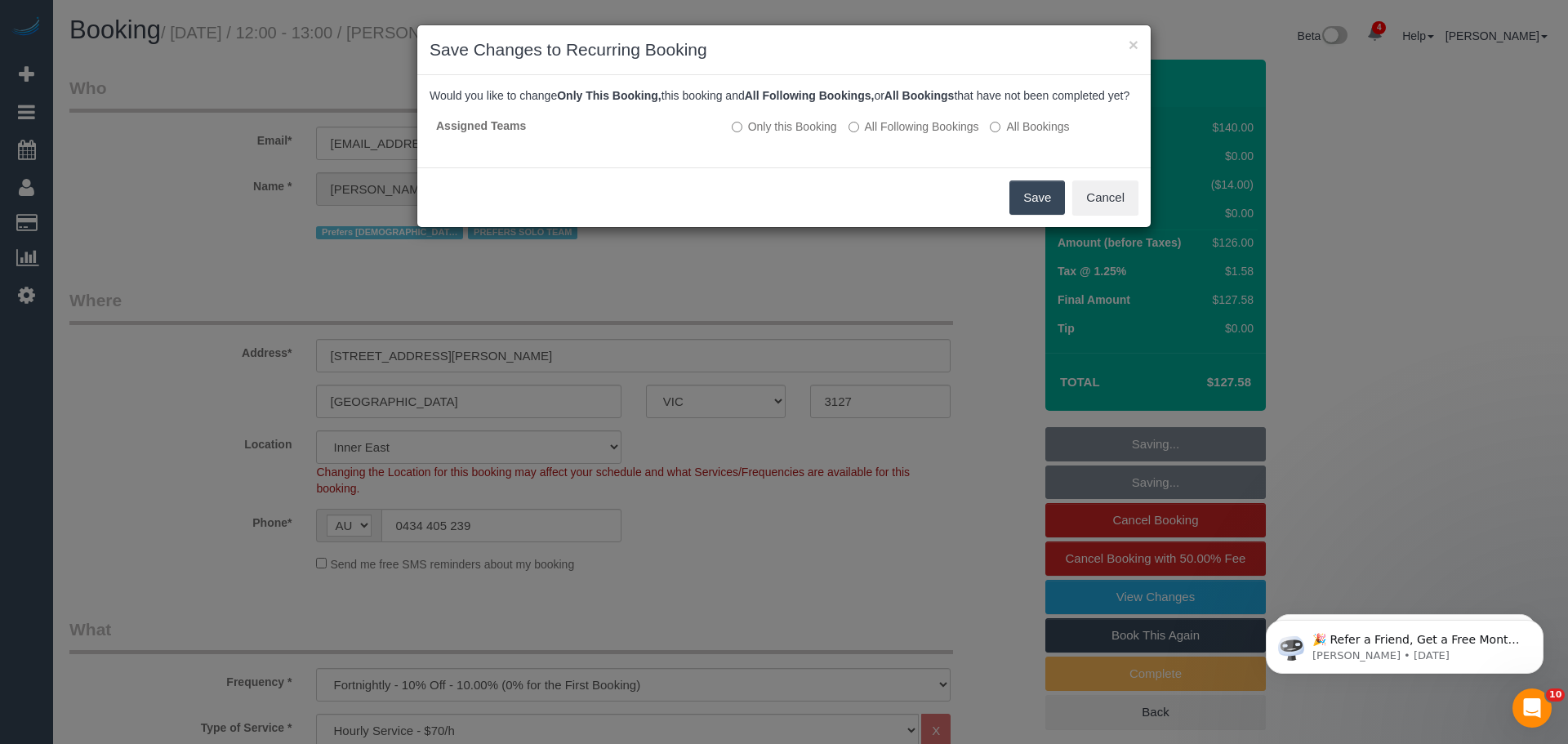
click at [1037, 208] on button "Save" at bounding box center [1037, 197] width 55 height 34
